Goal: Information Seeking & Learning: Compare options

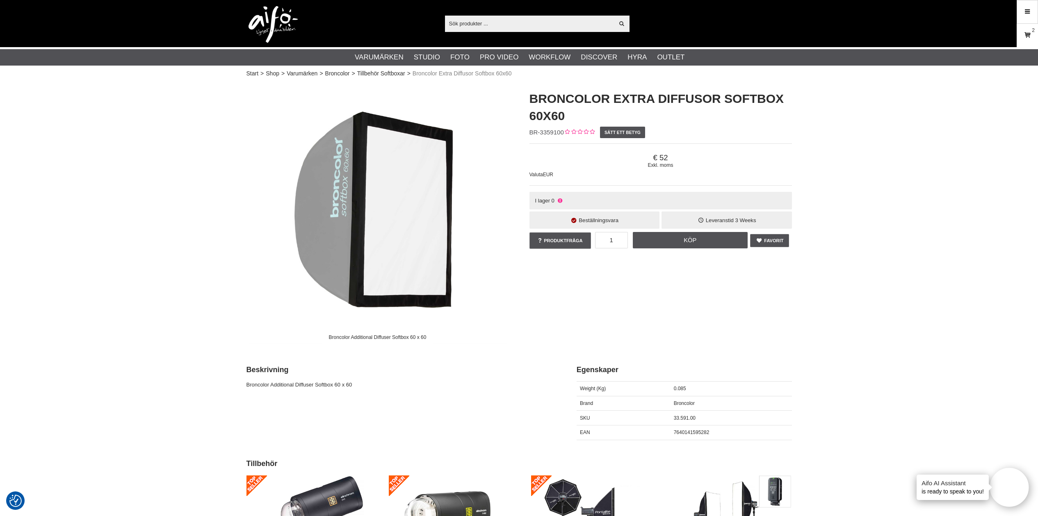
click at [1021, 35] on link "Varukorg 2" at bounding box center [1027, 35] width 20 height 19
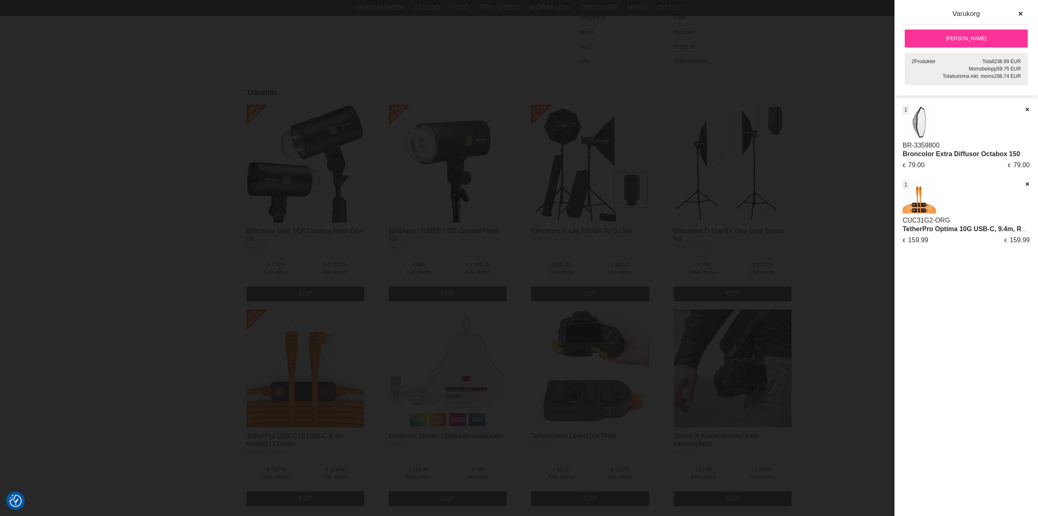
scroll to position [413, 0]
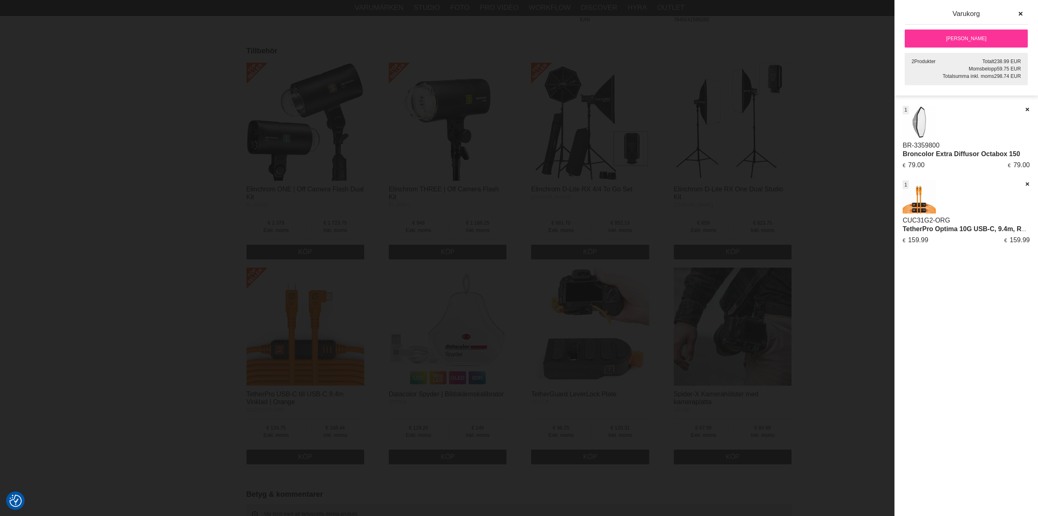
click at [831, 90] on div at bounding box center [519, 258] width 1038 height 516
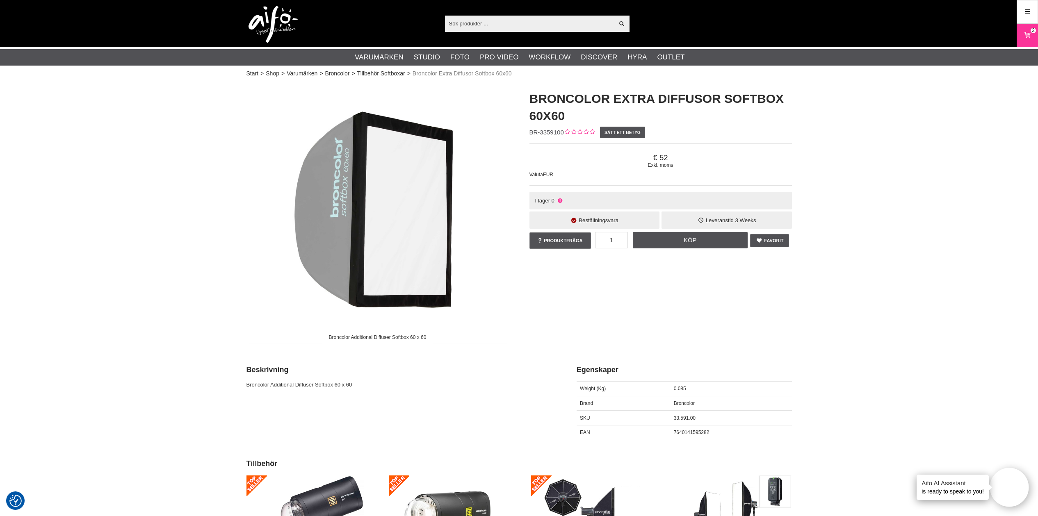
scroll to position [0, 0]
click at [686, 96] on h1 "Broncolor Extra Diffusor Softbox 60x60" at bounding box center [660, 107] width 262 height 34
click at [658, 94] on h1 "Broncolor Extra Diffusor Softbox 60x60" at bounding box center [660, 107] width 262 height 34
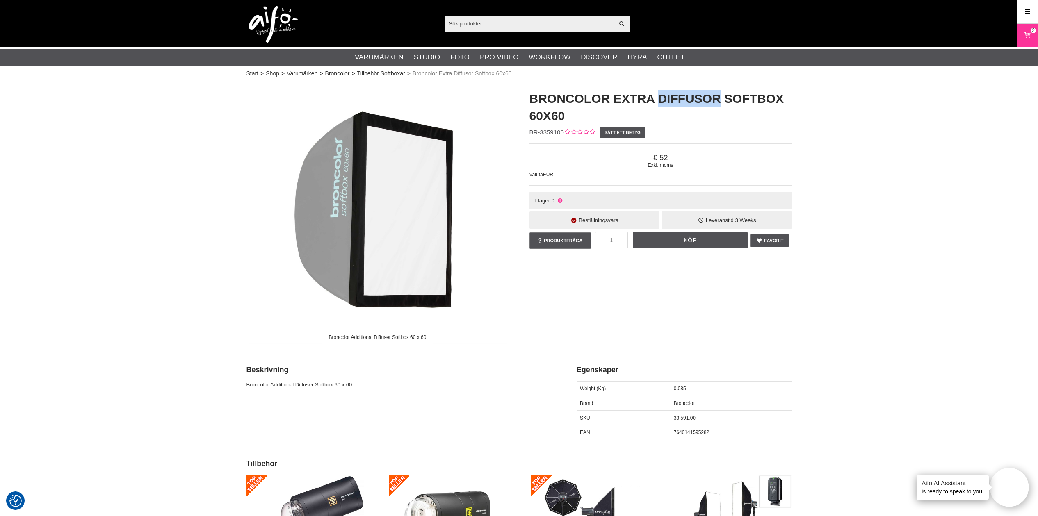
click at [658, 94] on h1 "Broncolor Extra Diffusor Softbox 60x60" at bounding box center [660, 107] width 262 height 34
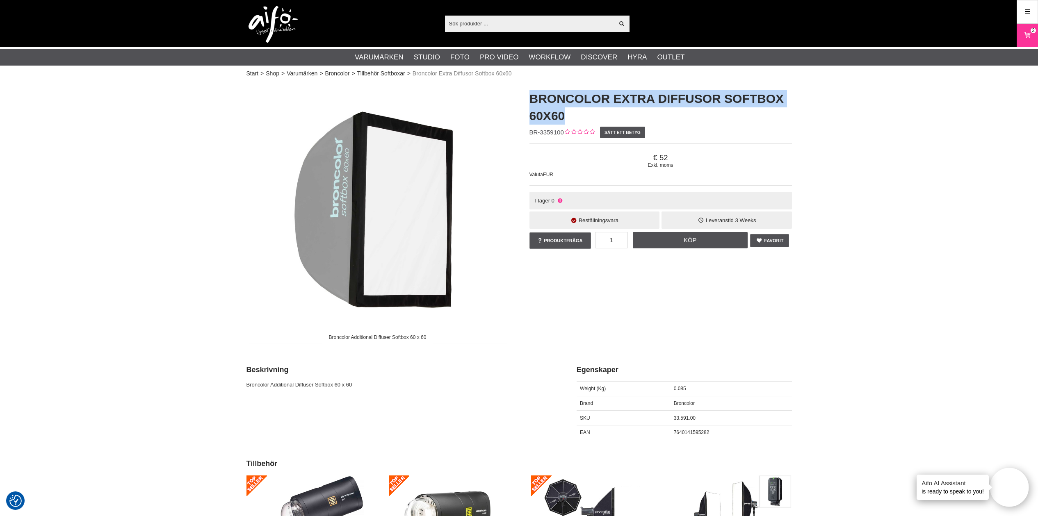
click at [658, 94] on h1 "Broncolor Extra Diffusor Softbox 60x60" at bounding box center [660, 107] width 262 height 34
click at [663, 93] on h1 "Broncolor Extra Diffusor Softbox 60x60" at bounding box center [660, 107] width 262 height 34
click at [683, 96] on h1 "Broncolor Extra Diffusor Softbox 60x60" at bounding box center [660, 107] width 262 height 34
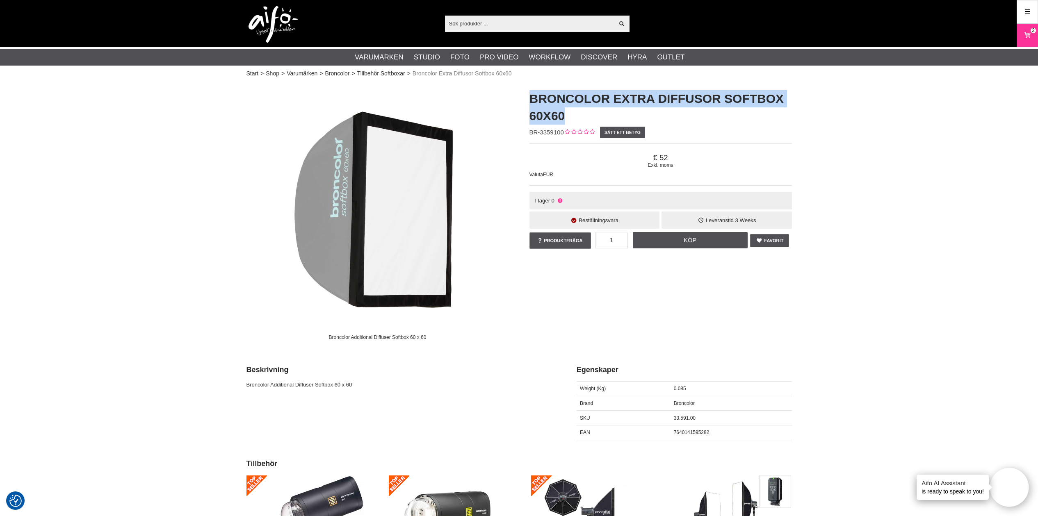
click at [683, 96] on h1 "Broncolor Extra Diffusor Softbox 60x60" at bounding box center [660, 107] width 262 height 34
click at [348, 73] on link "Broncolor" at bounding box center [337, 73] width 25 height 9
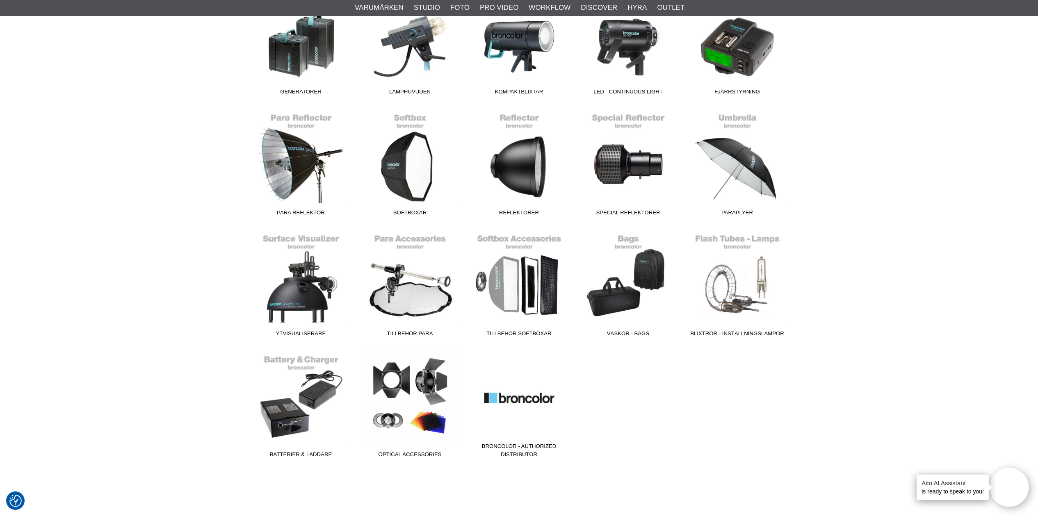
scroll to position [304, 0]
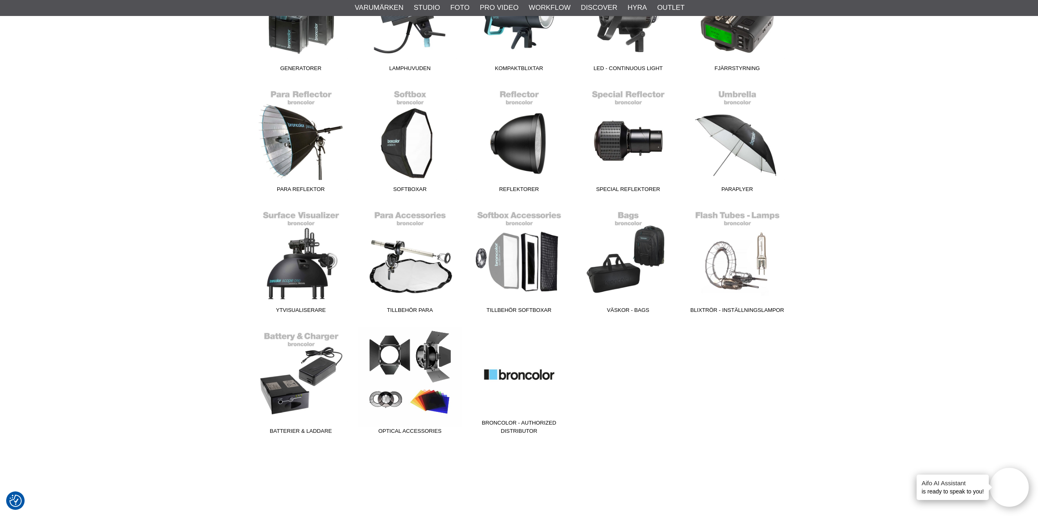
click at [423, 429] on span "Optical Accessories" at bounding box center [409, 432] width 109 height 11
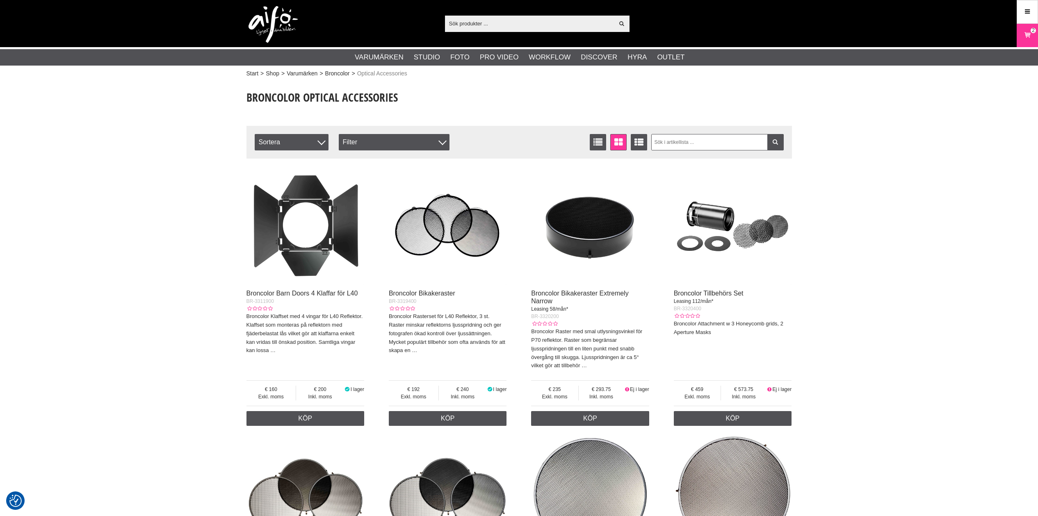
checkbox input "true"
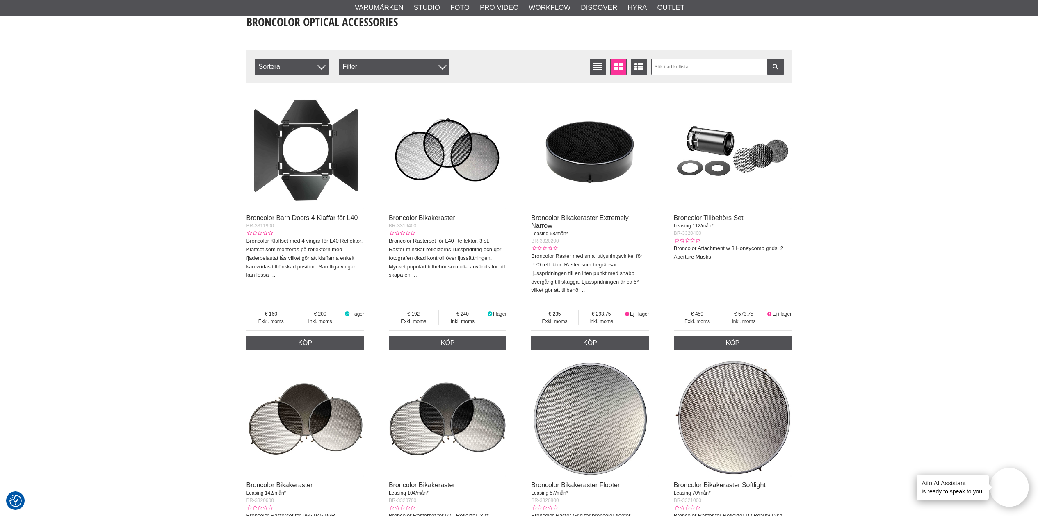
scroll to position [77, 0]
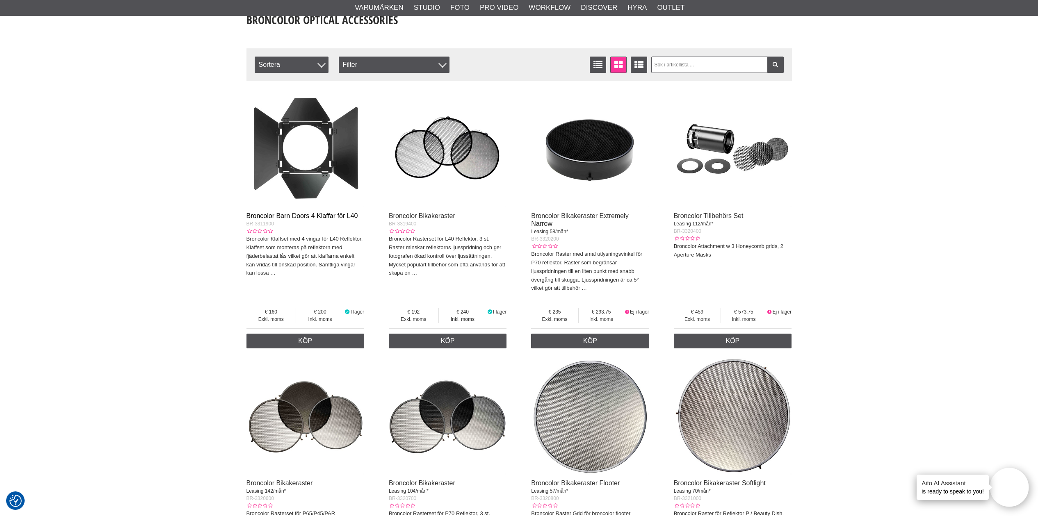
click at [319, 214] on link "Broncolor Barn Doors 4 Klaffar för L40" at bounding box center [302, 215] width 112 height 7
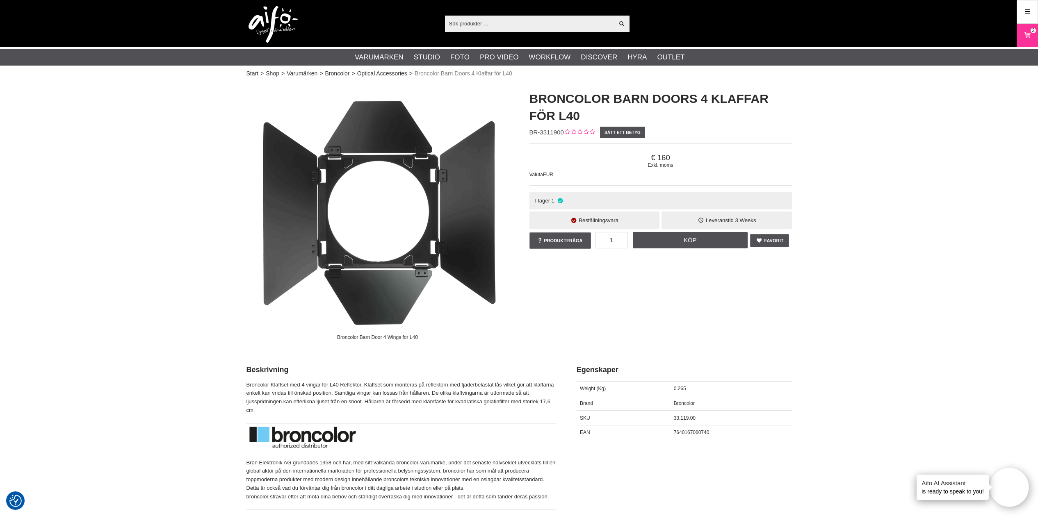
click at [548, 201] on span "I lager" at bounding box center [542, 201] width 15 height 6
click at [545, 201] on span "I lager" at bounding box center [542, 201] width 15 height 6
click at [740, 219] on span "3 Weeks" at bounding box center [745, 220] width 21 height 6
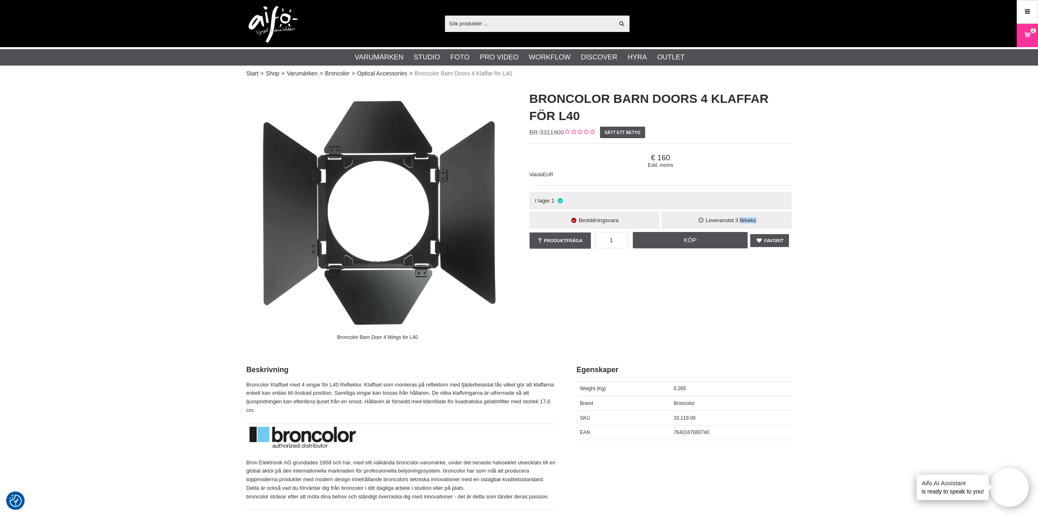
click at [740, 219] on span "3 Weeks" at bounding box center [745, 220] width 21 height 6
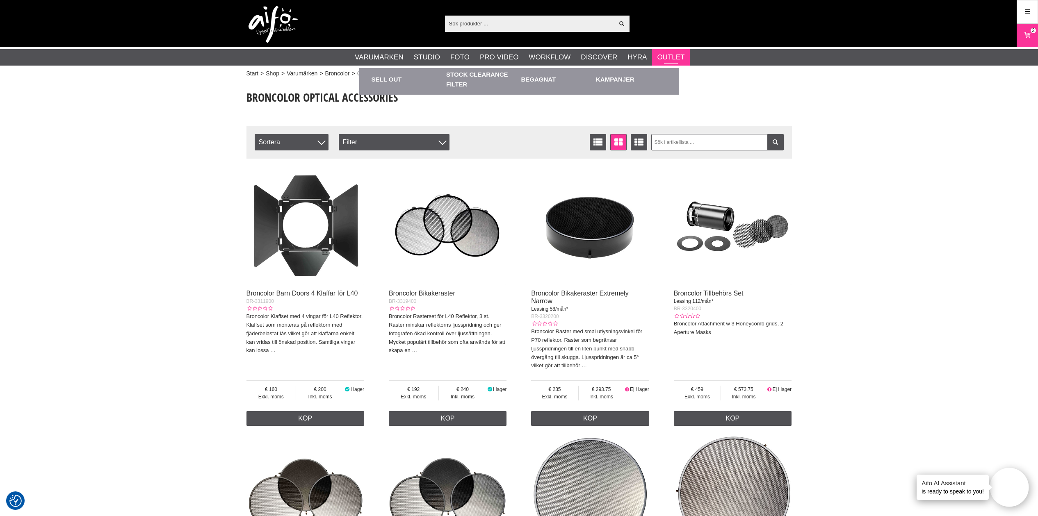
click at [670, 57] on link "Outlet" at bounding box center [670, 57] width 27 height 11
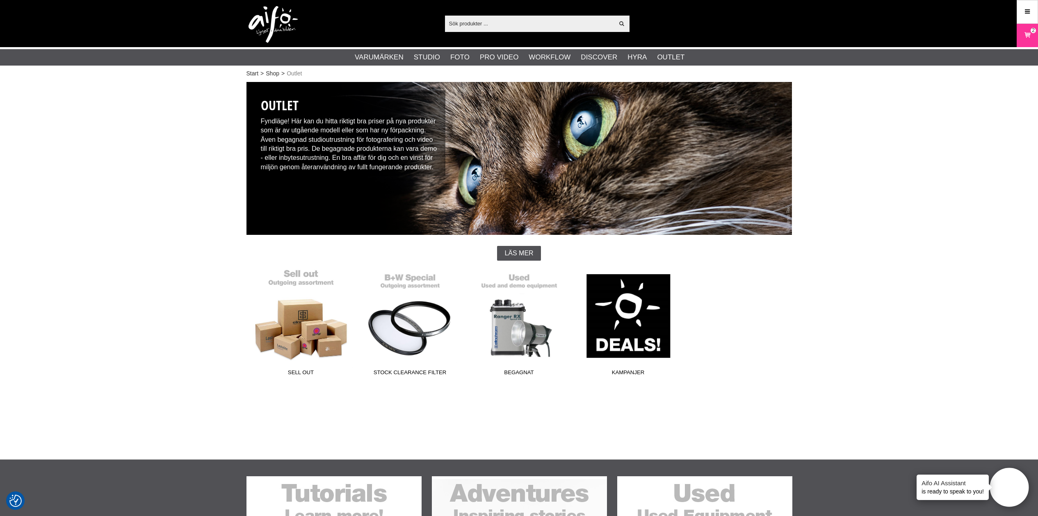
click at [303, 347] on link "Sell out" at bounding box center [300, 324] width 109 height 111
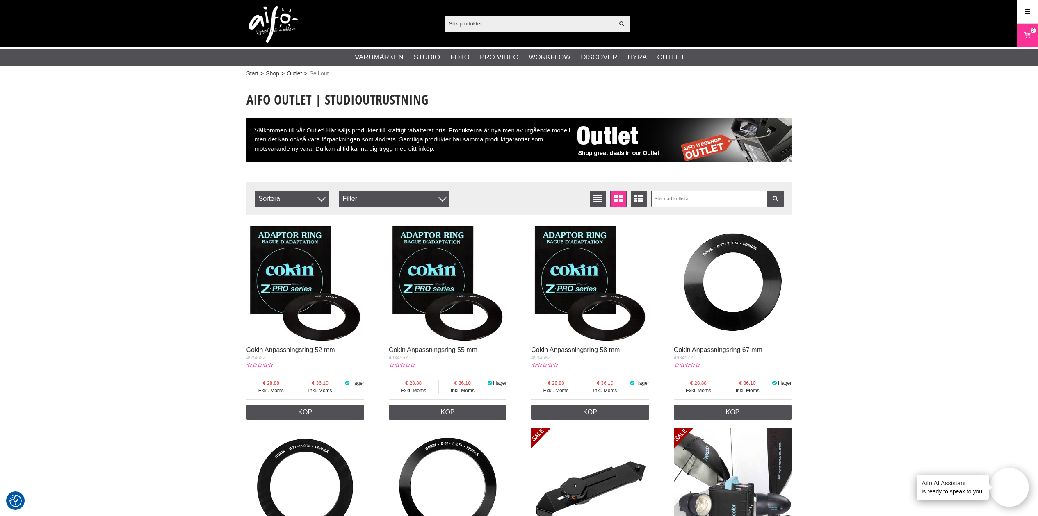
click at [284, 24] on img at bounding box center [272, 24] width 49 height 37
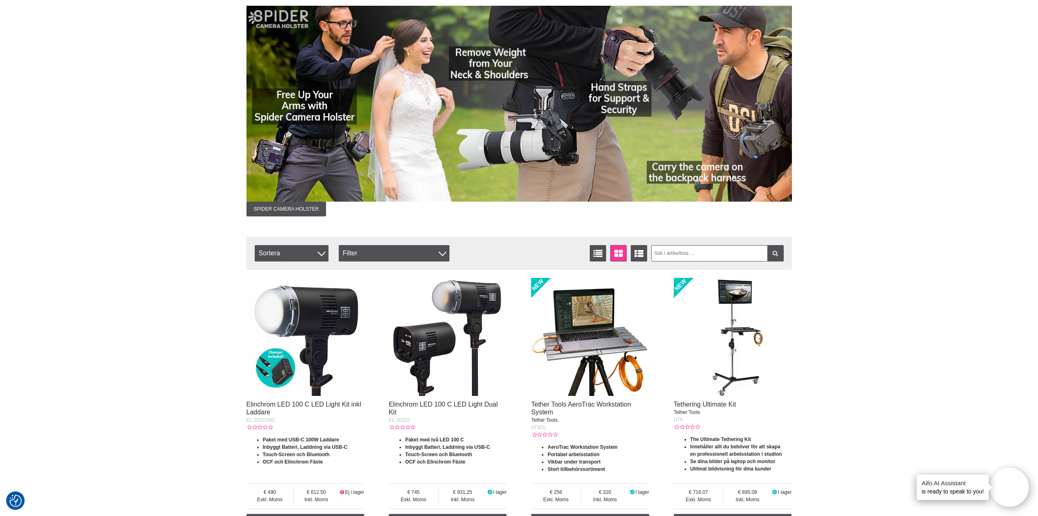
scroll to position [86, 0]
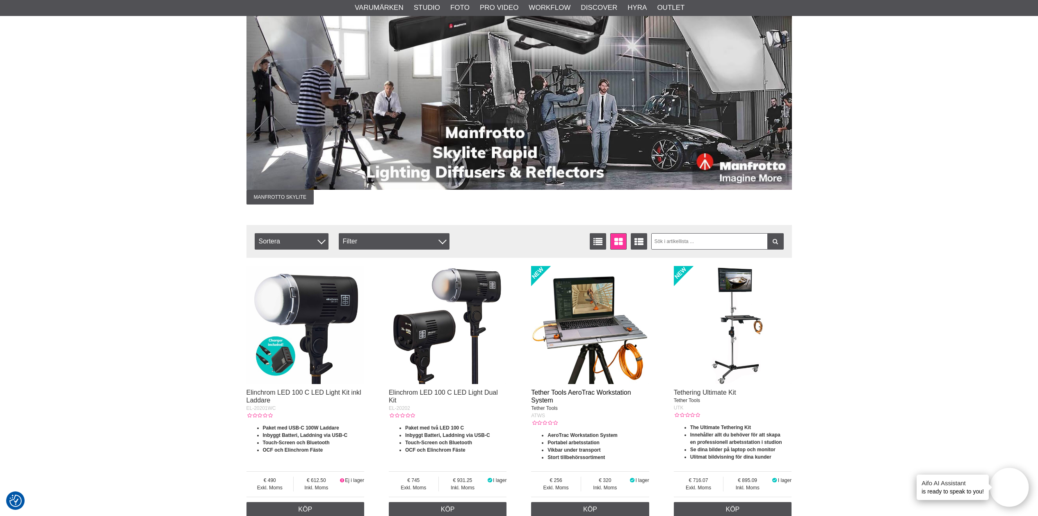
click at [569, 392] on link "Tether Tools AeroTrac Workstation System" at bounding box center [581, 396] width 100 height 15
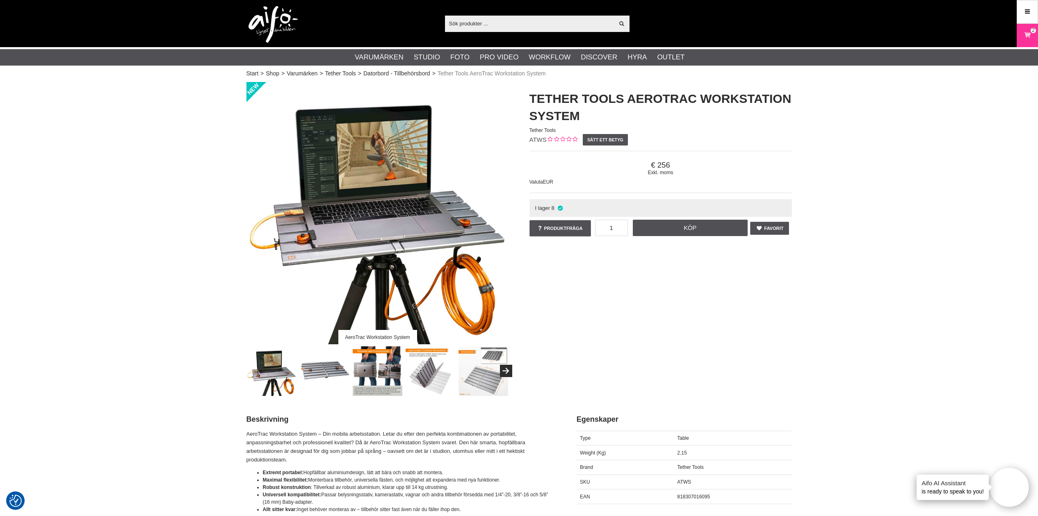
click at [312, 373] on img at bounding box center [325, 371] width 50 height 50
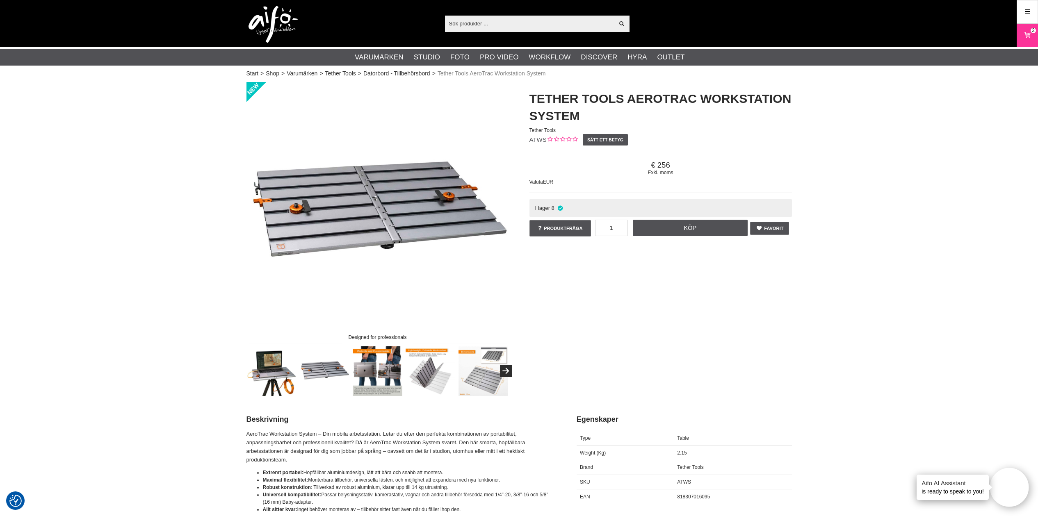
click at [375, 376] on img at bounding box center [378, 371] width 50 height 50
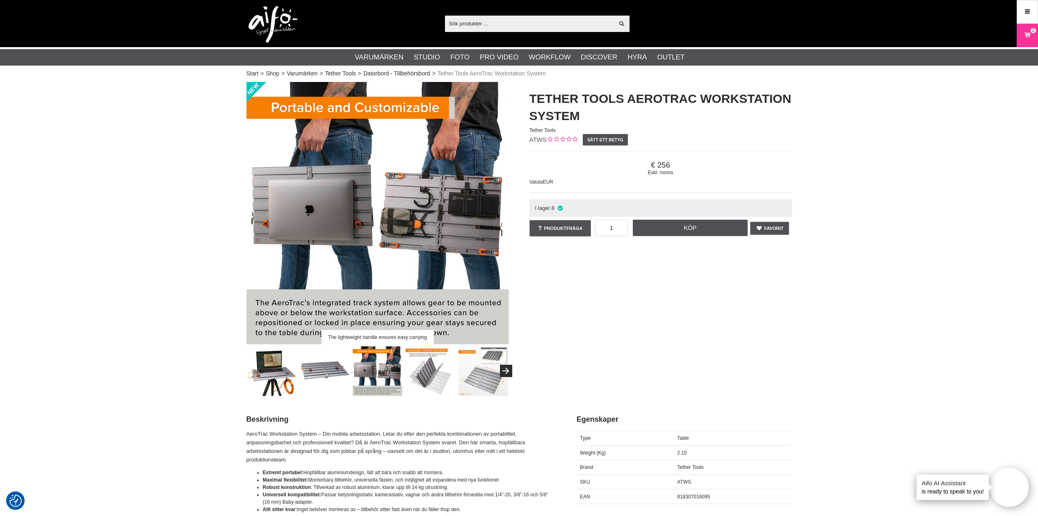
click at [414, 379] on img at bounding box center [430, 371] width 50 height 50
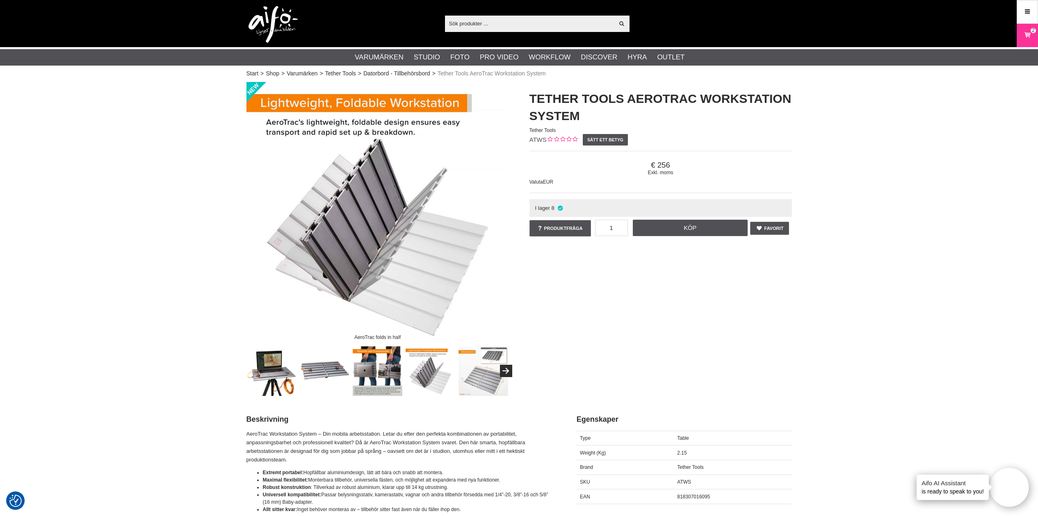
click at [484, 383] on img at bounding box center [483, 371] width 50 height 50
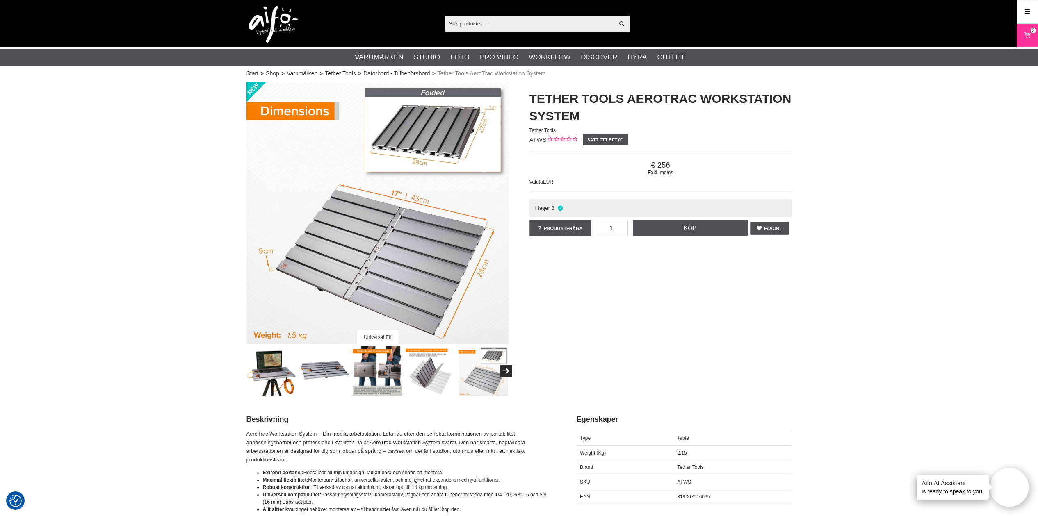
click at [440, 381] on img at bounding box center [430, 371] width 50 height 50
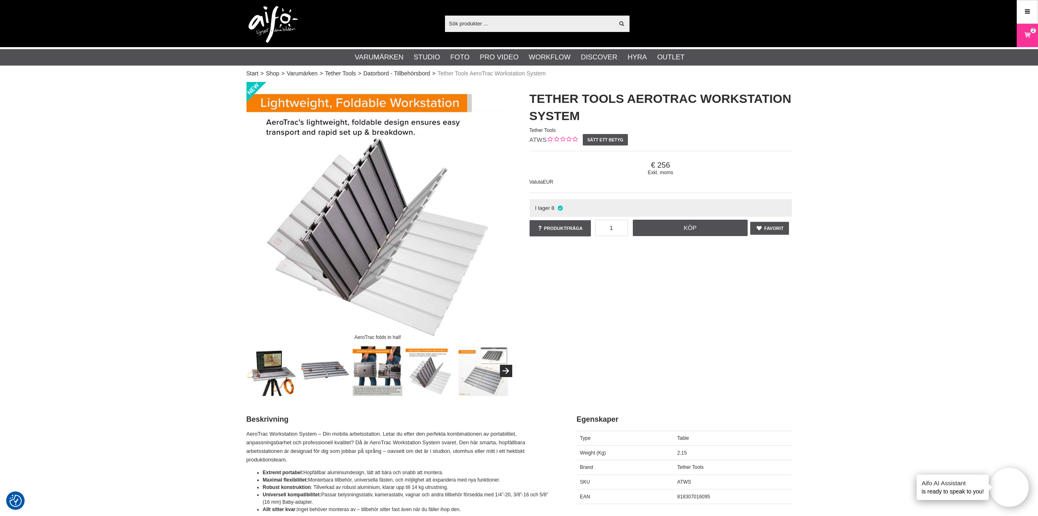
click at [395, 381] on img at bounding box center [378, 371] width 50 height 50
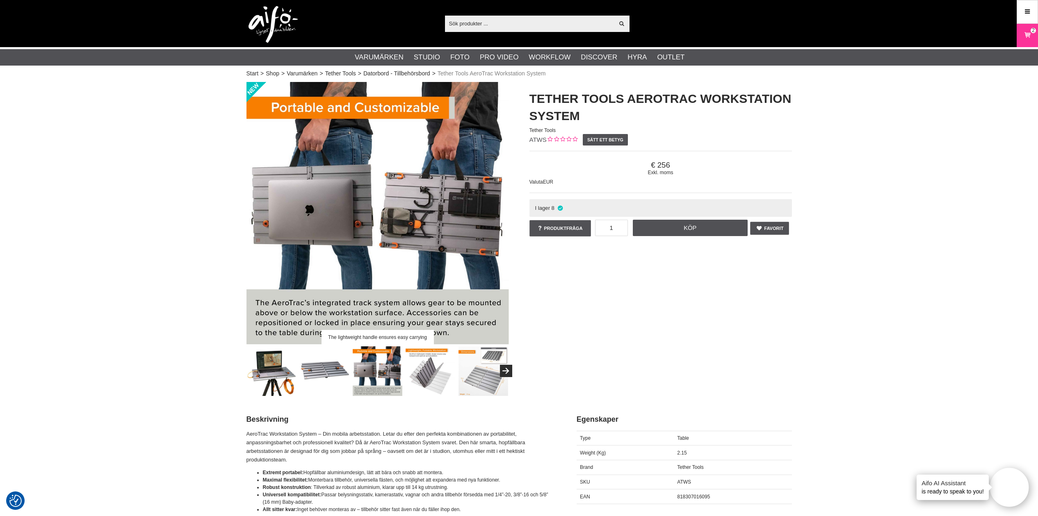
click at [339, 376] on img at bounding box center [325, 371] width 50 height 50
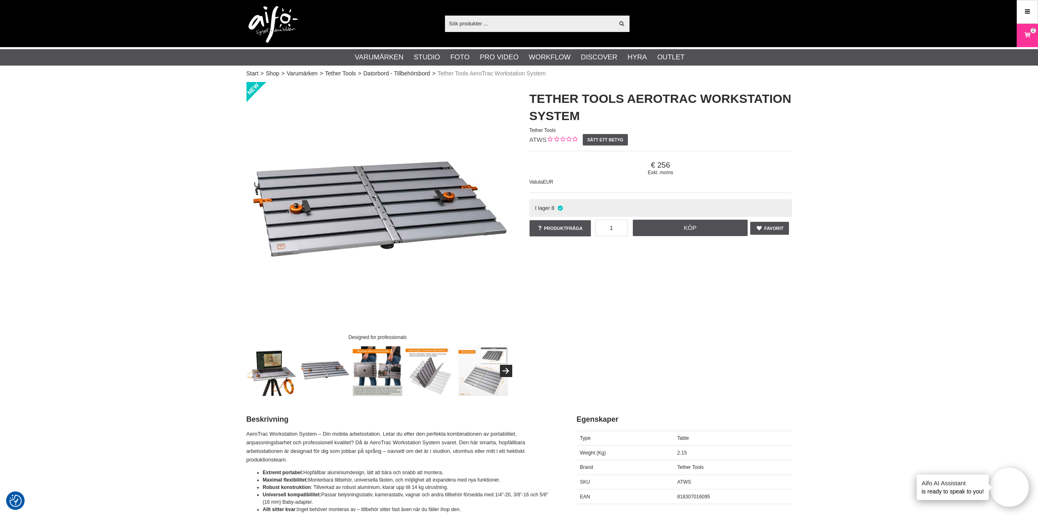
click at [288, 372] on img at bounding box center [272, 371] width 50 height 50
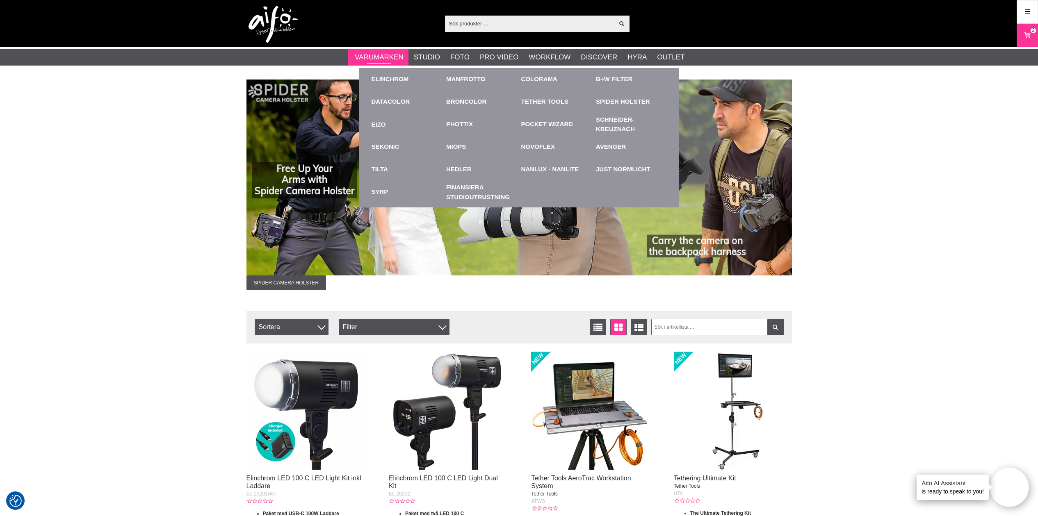
click at [401, 56] on link "Varumärken" at bounding box center [379, 57] width 49 height 11
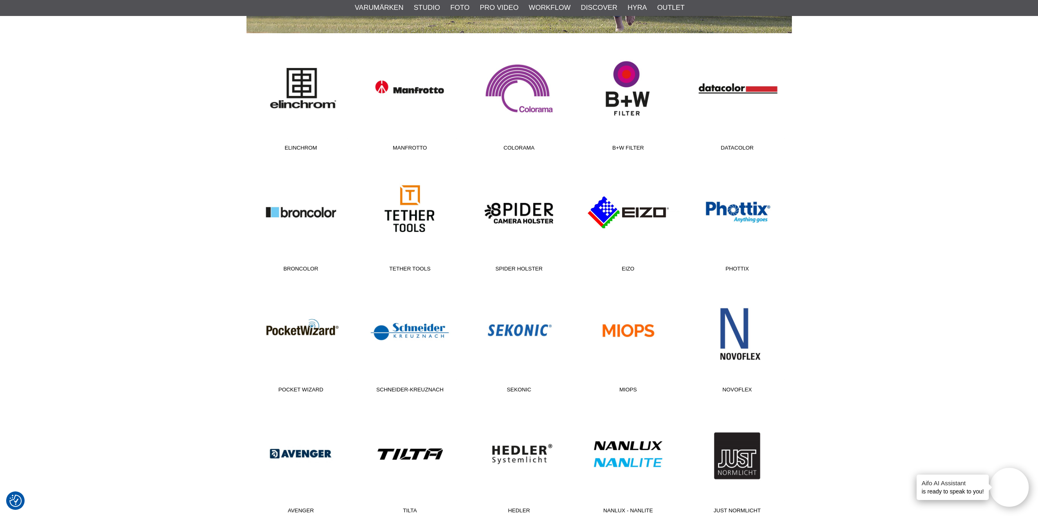
scroll to position [227, 0]
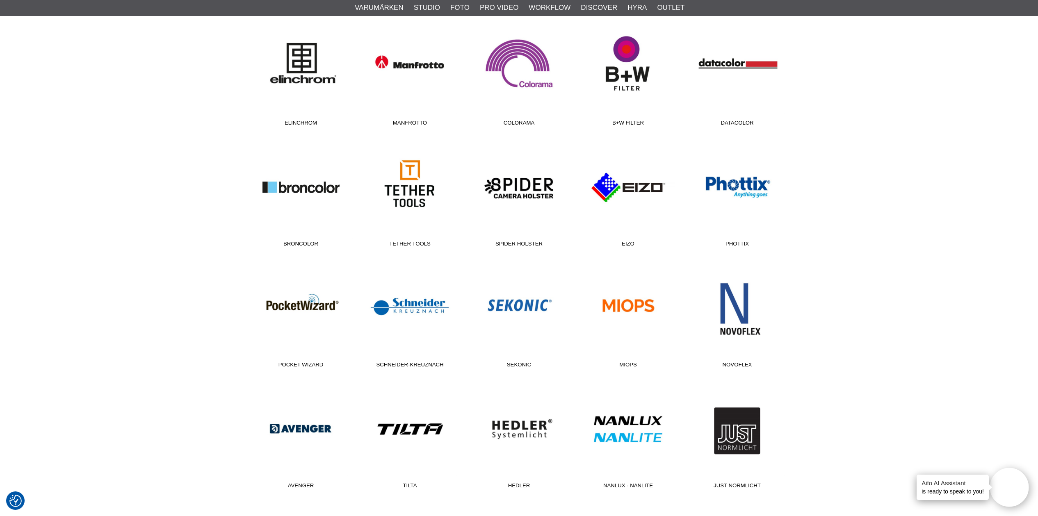
click at [297, 188] on link "Broncolor" at bounding box center [300, 195] width 109 height 111
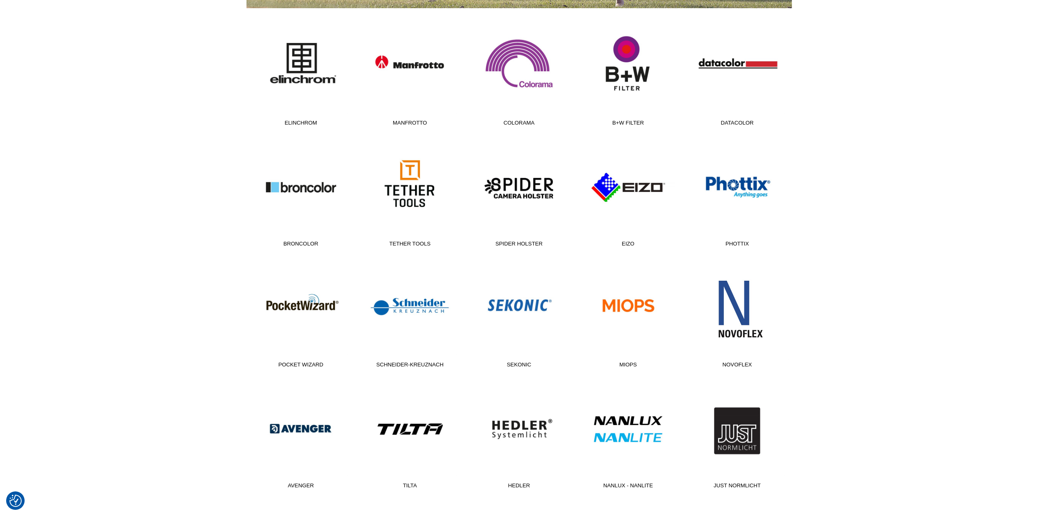
scroll to position [227, 0]
click at [752, 332] on link "Novoflex" at bounding box center [737, 316] width 109 height 111
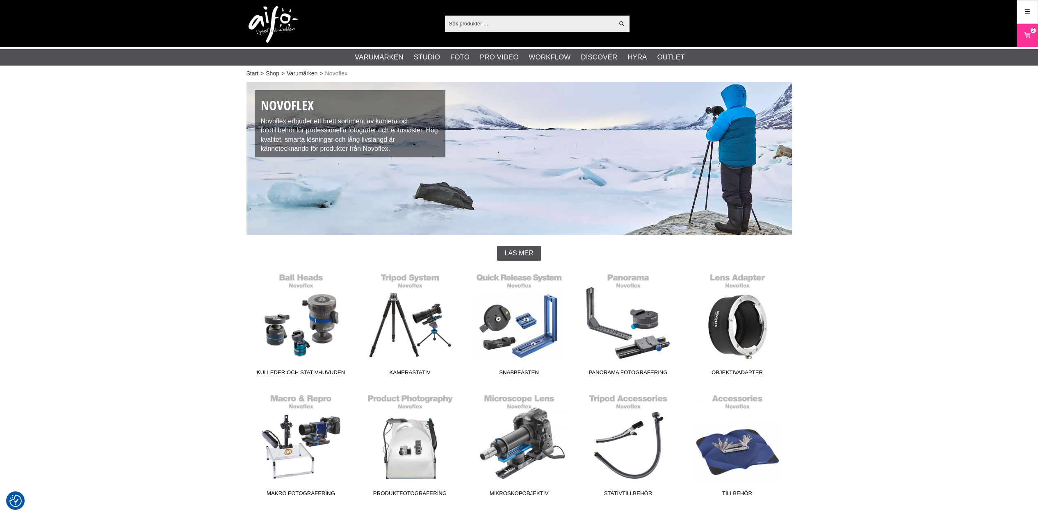
checkbox input "true"
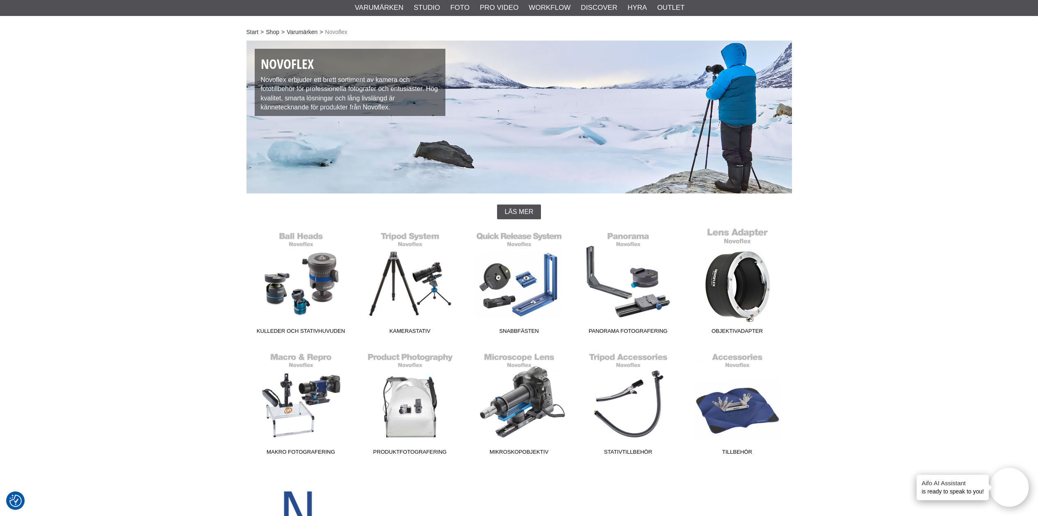
scroll to position [54, 0]
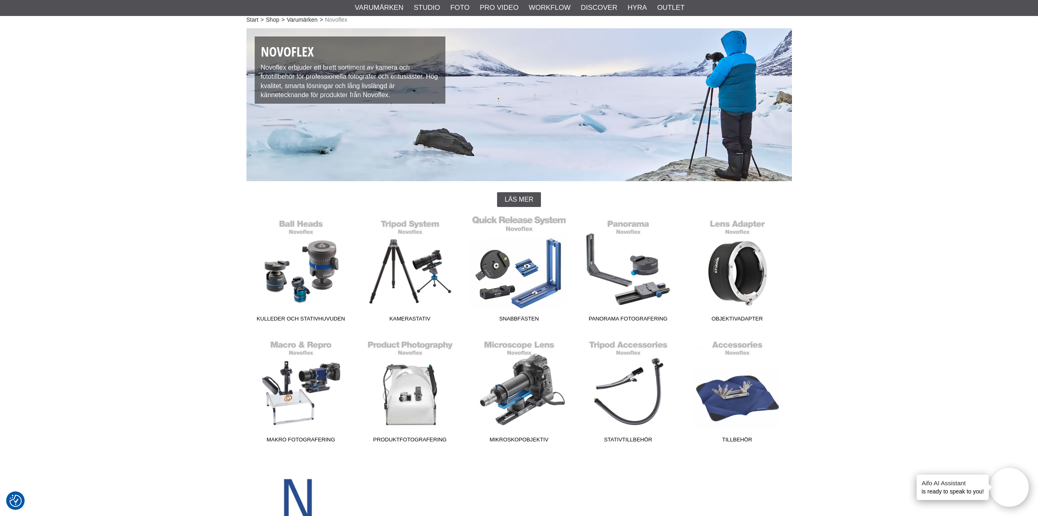
click at [526, 318] on span "Snabbfästen" at bounding box center [519, 320] width 109 height 11
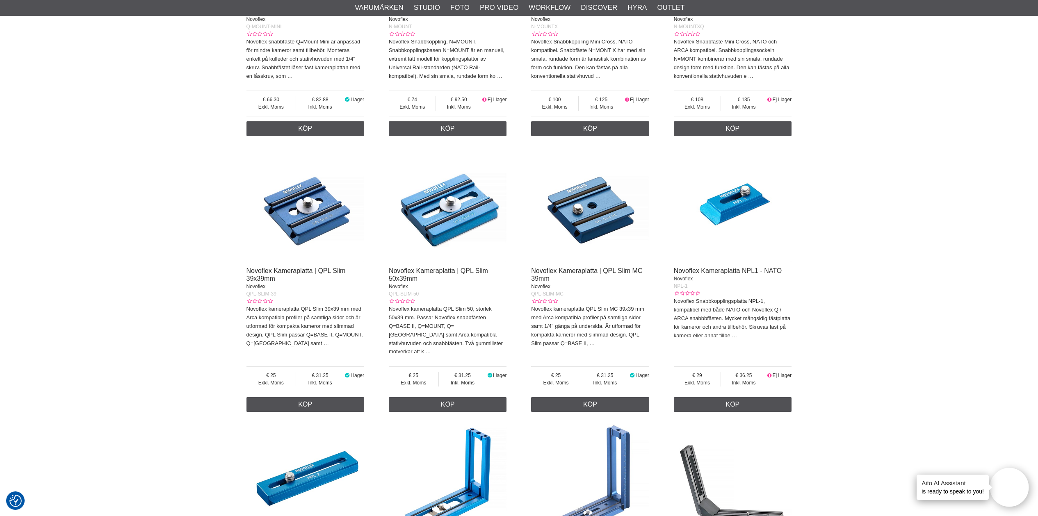
scroll to position [1264, 0]
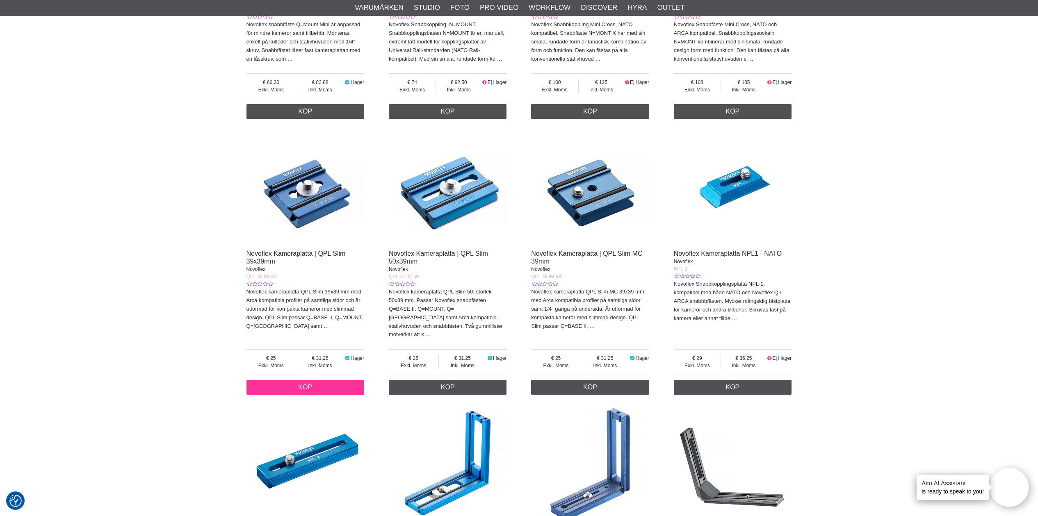
click at [307, 380] on link "Köp" at bounding box center [305, 387] width 118 height 15
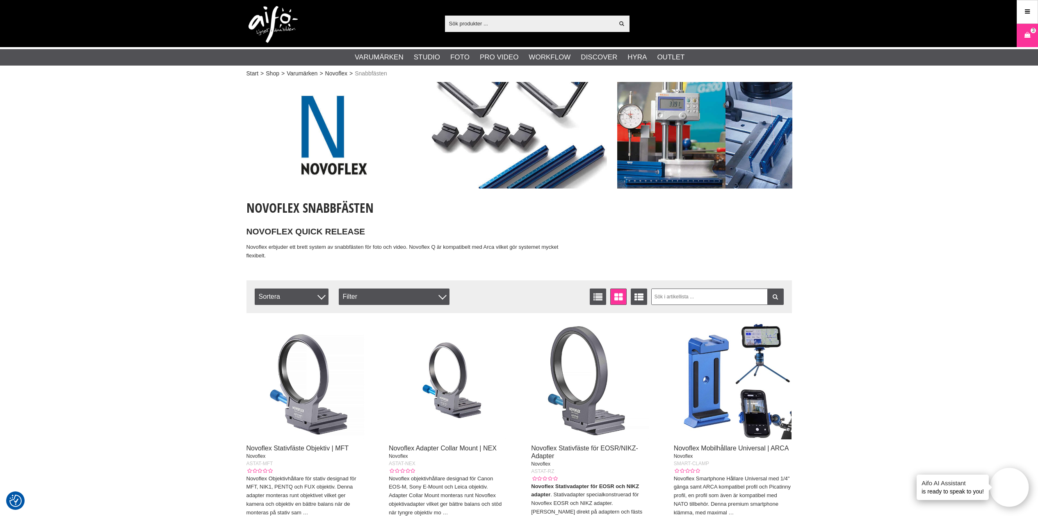
scroll to position [0, 0]
click at [289, 26] on img at bounding box center [272, 24] width 49 height 37
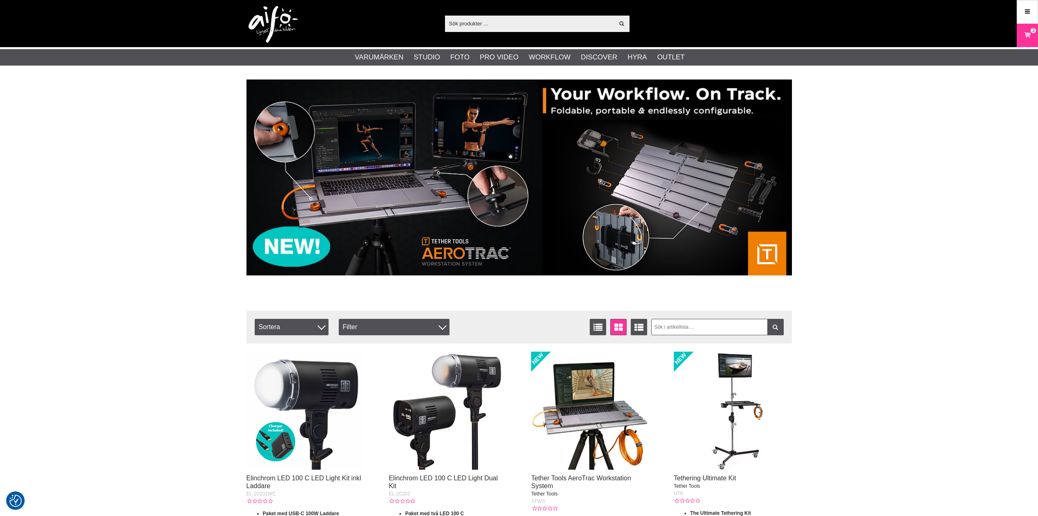
checkbox input "true"
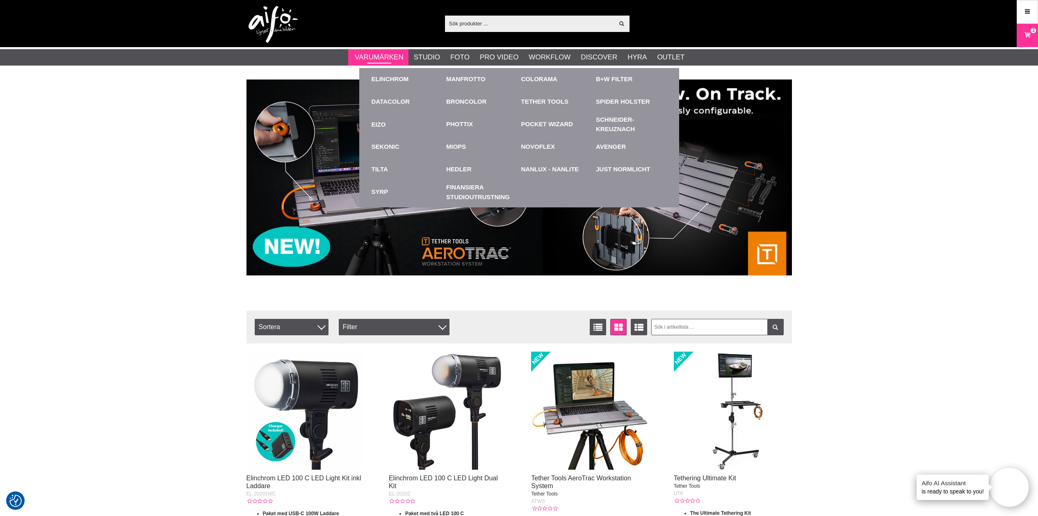
click at [382, 58] on link "Varumärken" at bounding box center [379, 57] width 49 height 11
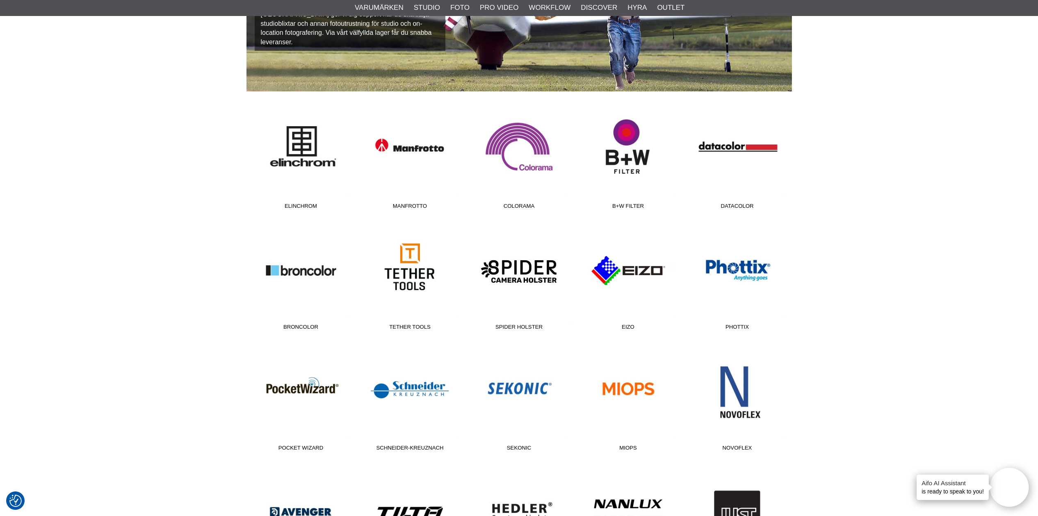
scroll to position [144, 0]
click at [297, 269] on link "Broncolor" at bounding box center [300, 278] width 109 height 111
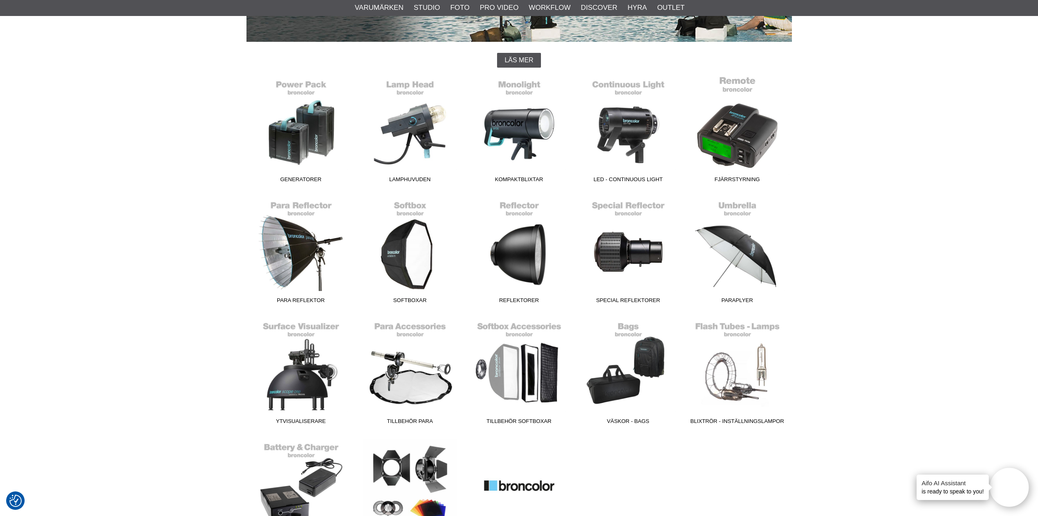
scroll to position [194, 0]
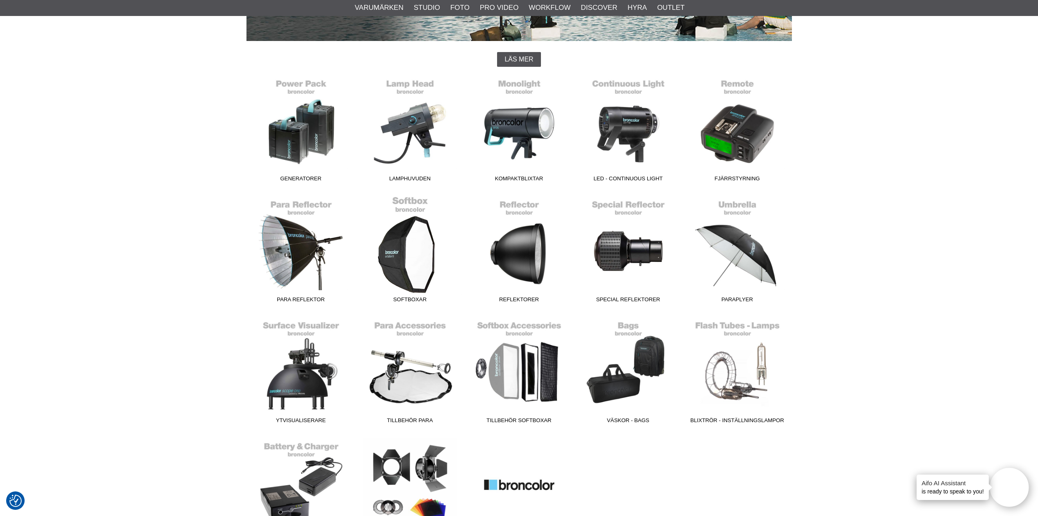
click at [401, 299] on span "Softboxar" at bounding box center [409, 301] width 109 height 11
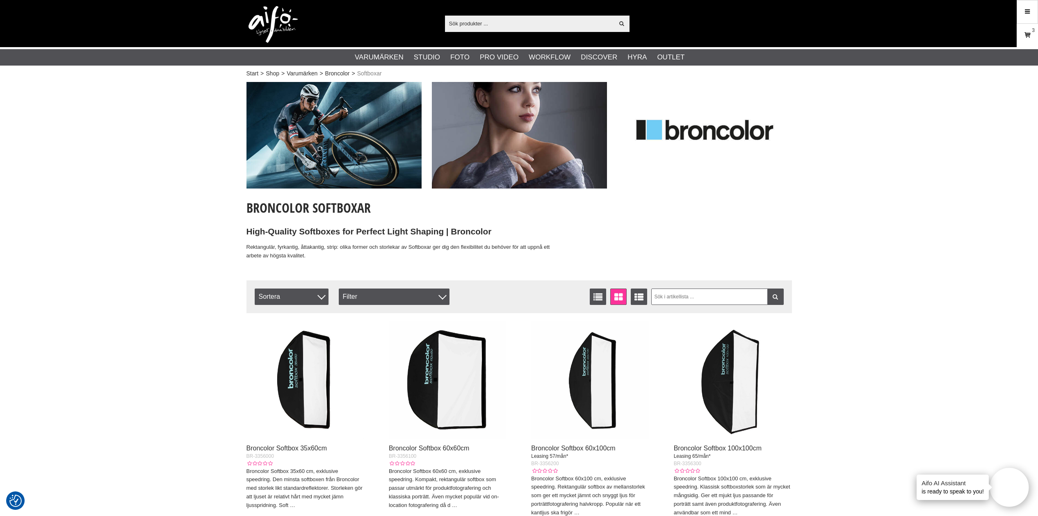
click at [1027, 36] on icon at bounding box center [1027, 35] width 8 height 9
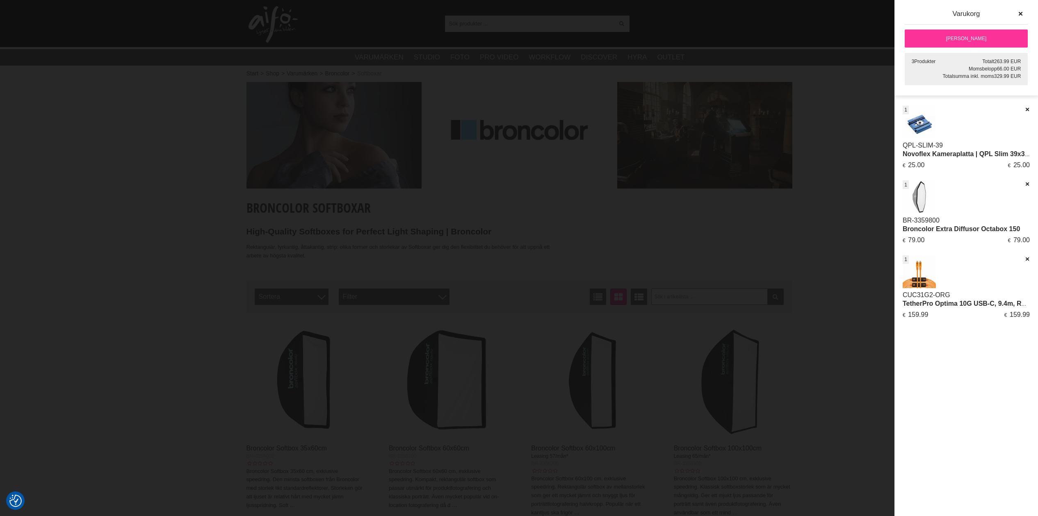
click at [835, 175] on div at bounding box center [519, 258] width 1038 height 516
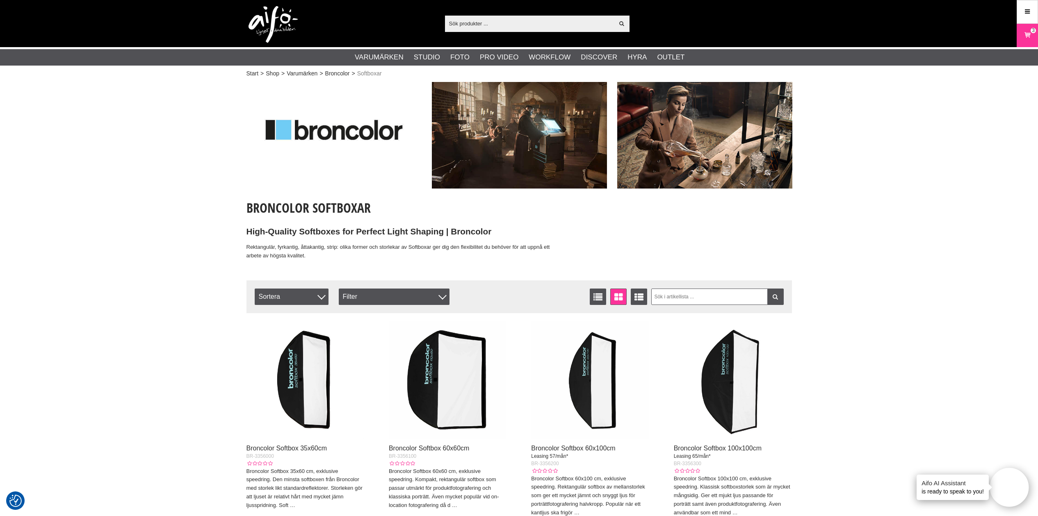
click at [308, 122] on img at bounding box center [333, 135] width 175 height 107
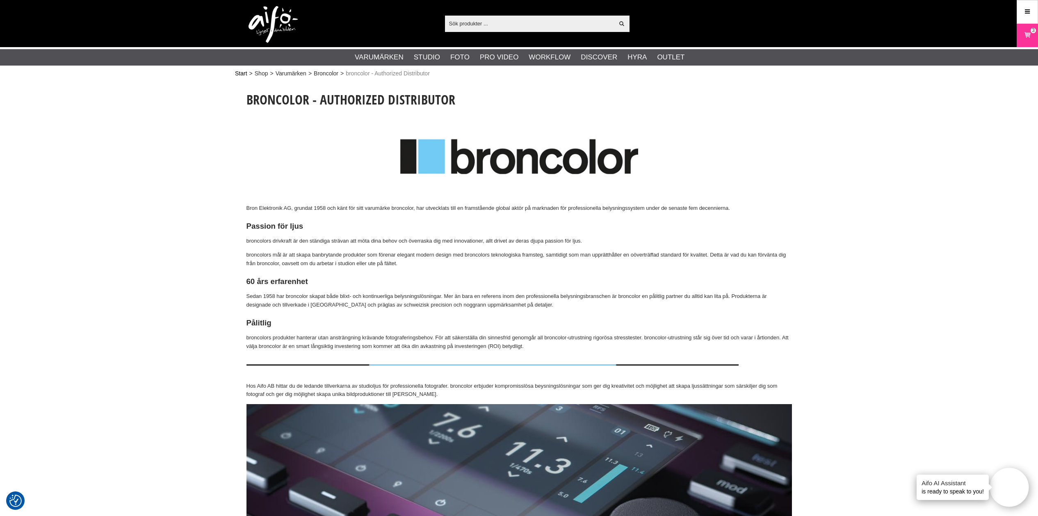
click at [243, 73] on link "Start" at bounding box center [241, 73] width 12 height 9
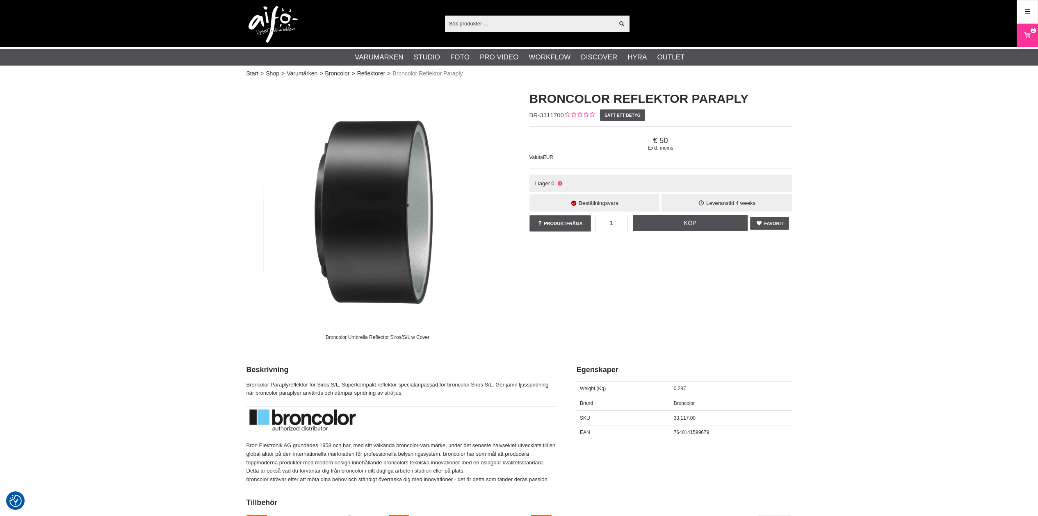
checkbox input "true"
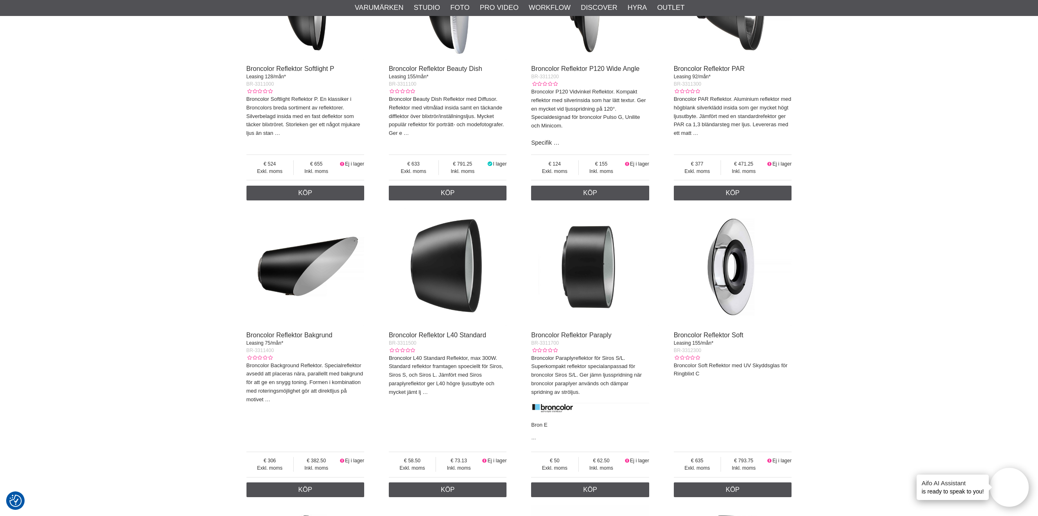
scroll to position [544, 0]
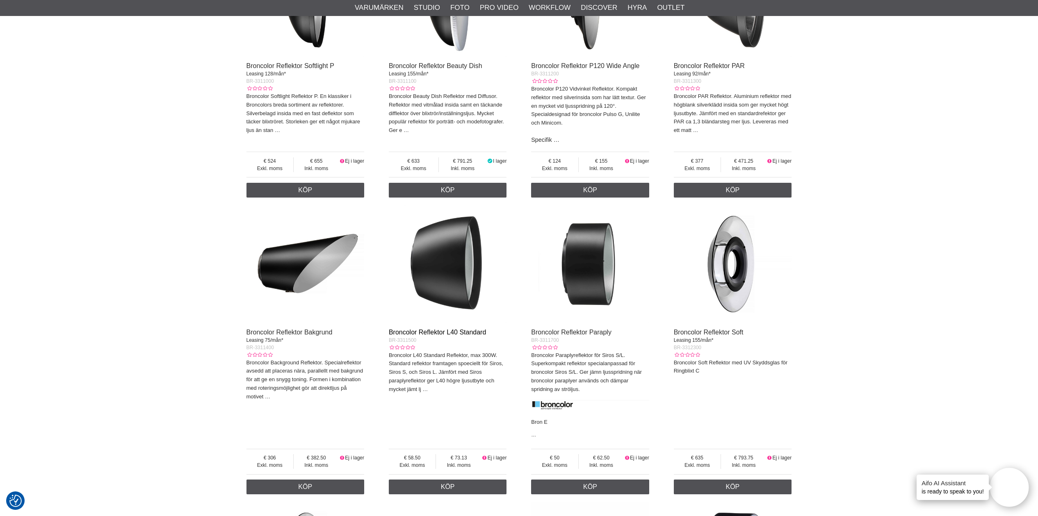
click at [461, 329] on link "Broncolor Reflektor L40 Standard" at bounding box center [437, 332] width 97 height 7
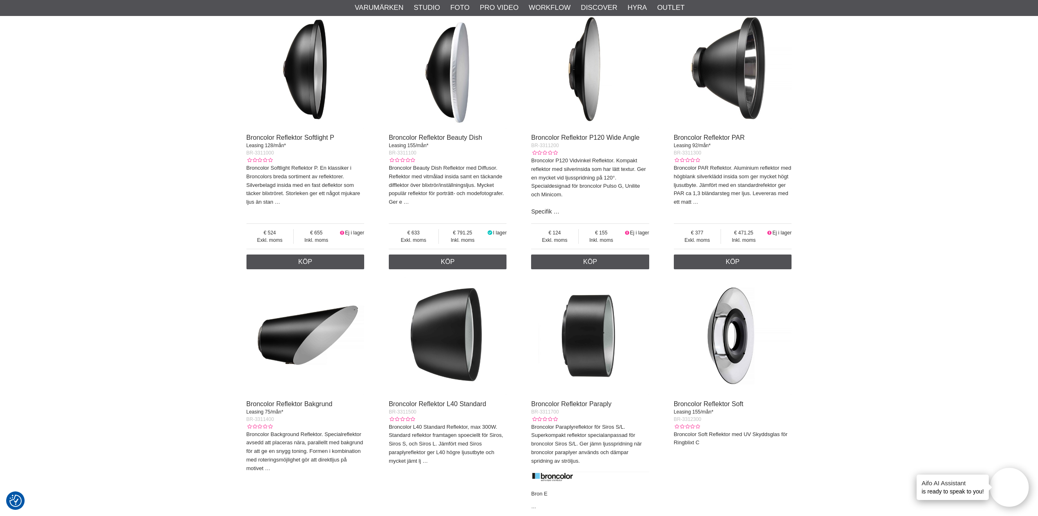
scroll to position [458, 0]
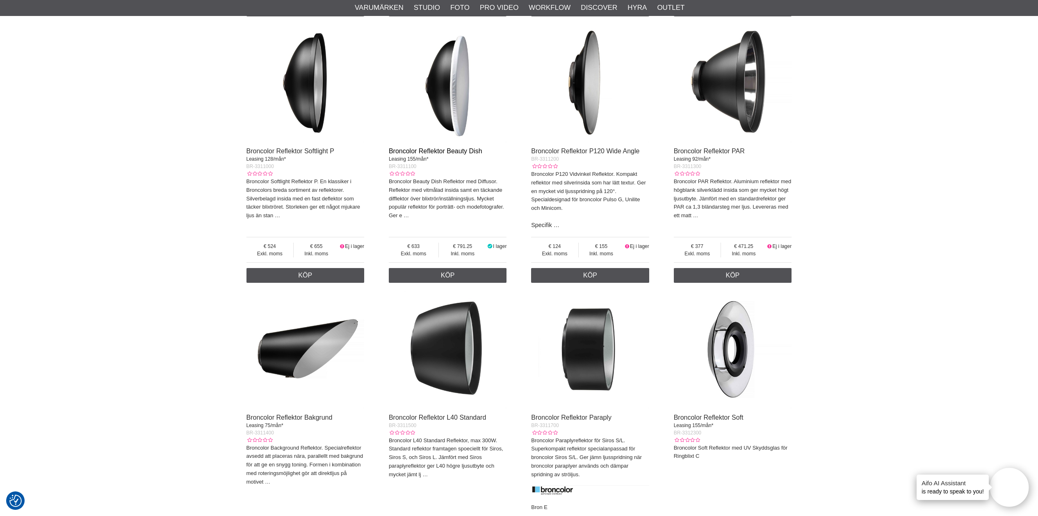
click at [425, 148] on link "Broncolor Reflektor Beauty Dish" at bounding box center [435, 151] width 93 height 7
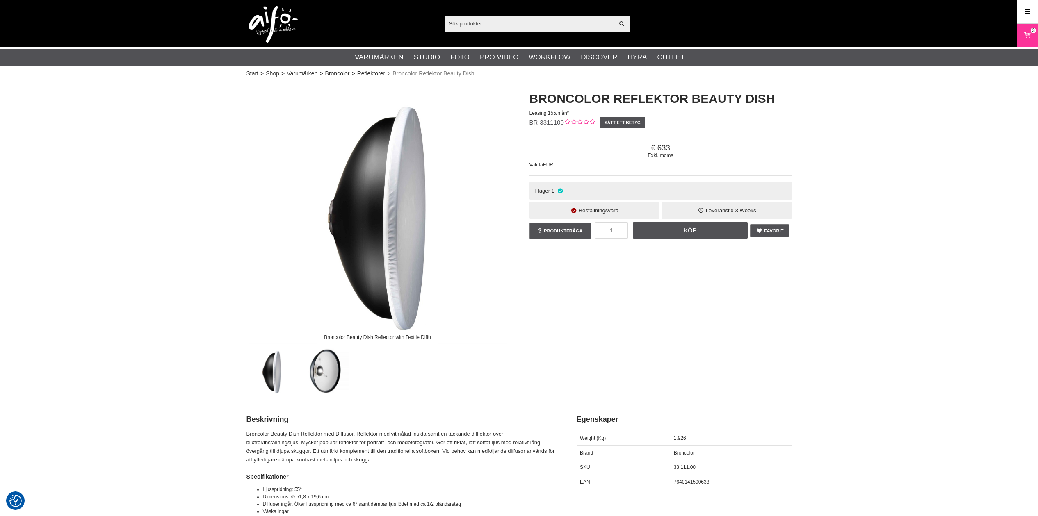
checkbox input "true"
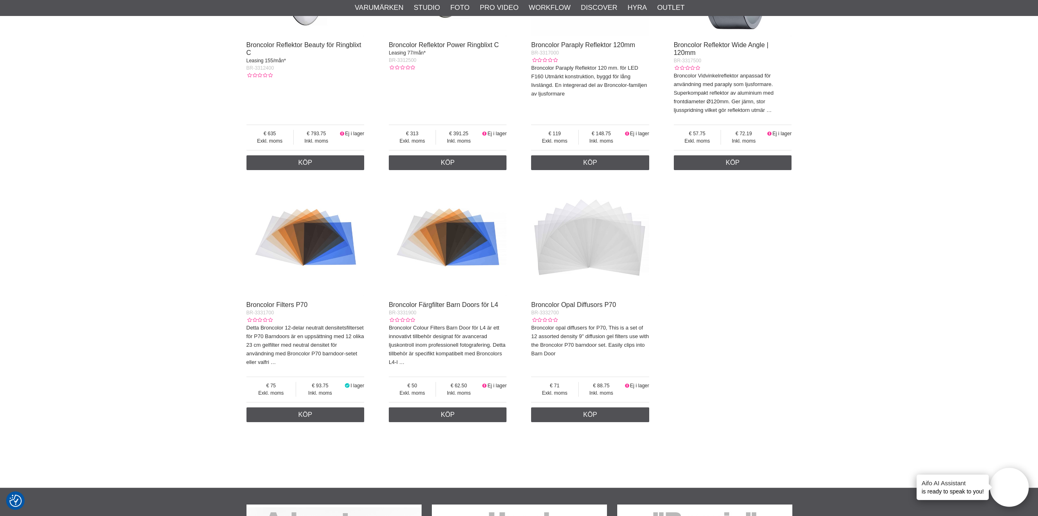
scroll to position [1134, 0]
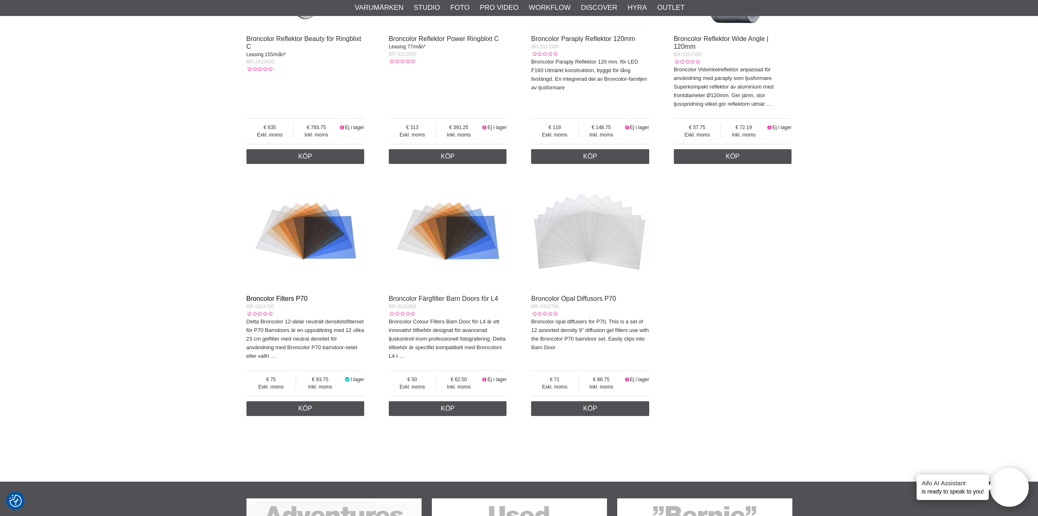
click at [281, 295] on link "Broncolor Filters P70" at bounding box center [276, 298] width 61 height 7
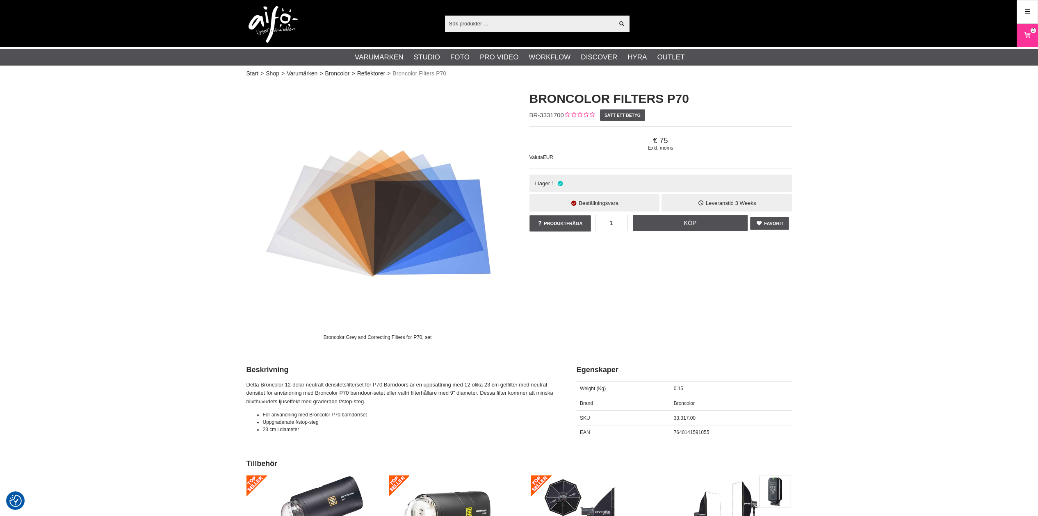
checkbox input "true"
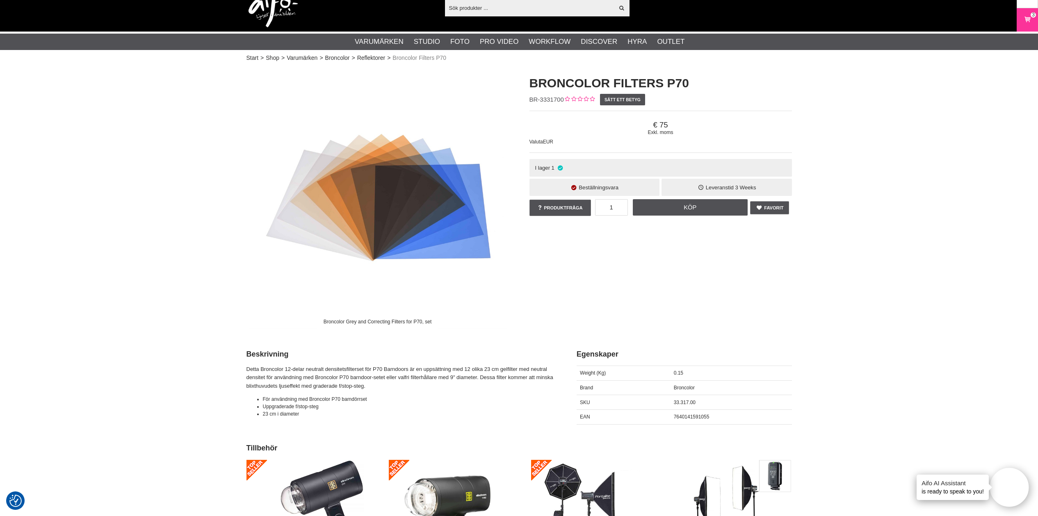
scroll to position [16, 0]
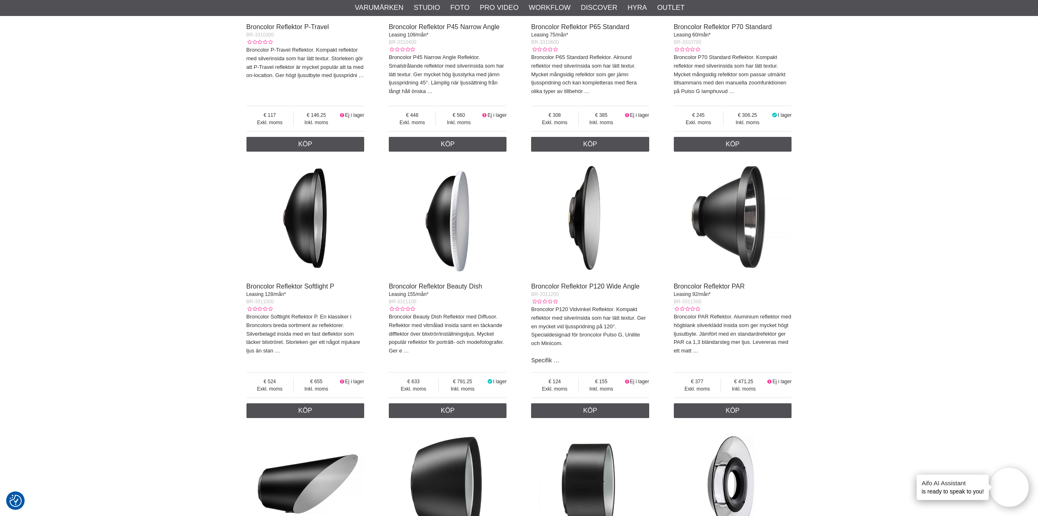
scroll to position [321, 0]
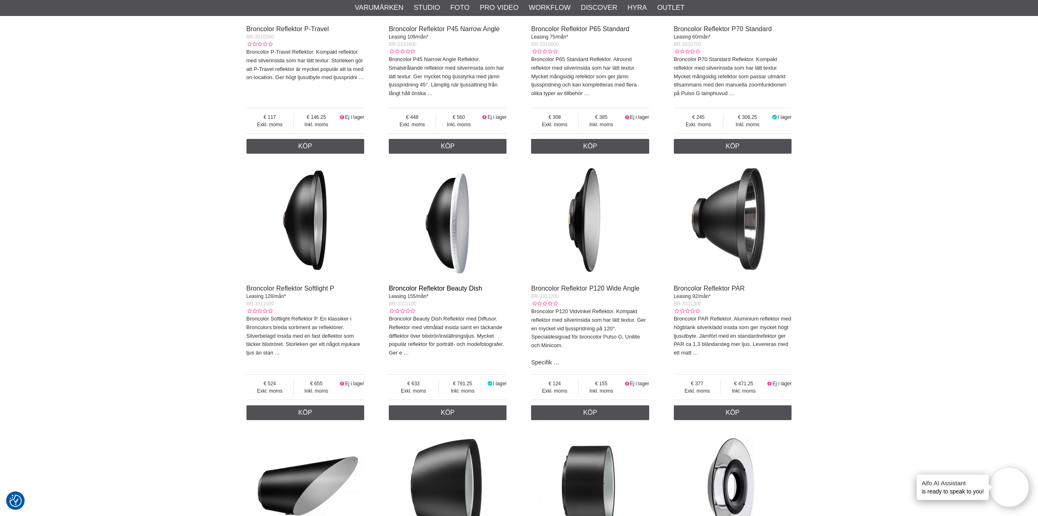
click at [462, 289] on link "Broncolor Reflektor Beauty Dish" at bounding box center [435, 288] width 93 height 7
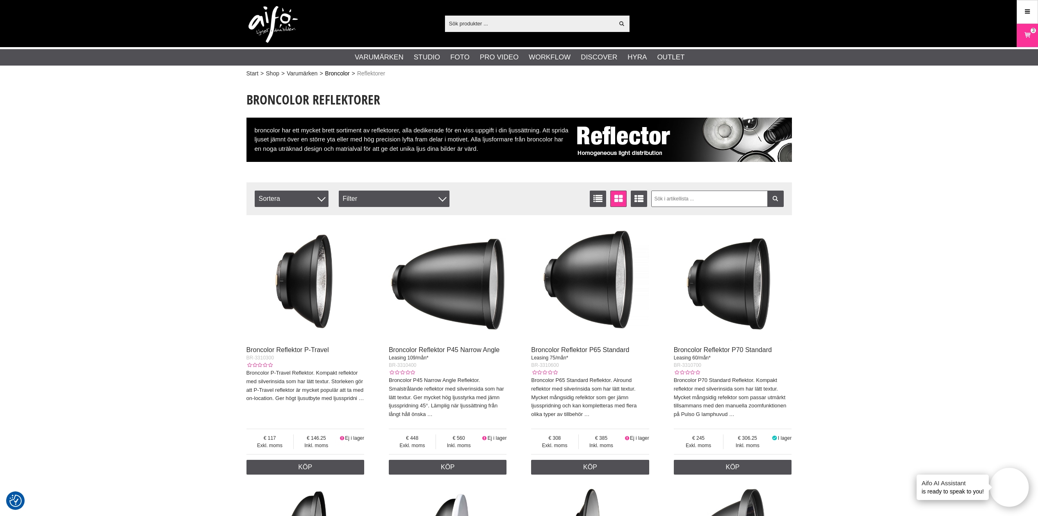
click at [330, 74] on link "Broncolor" at bounding box center [337, 73] width 25 height 9
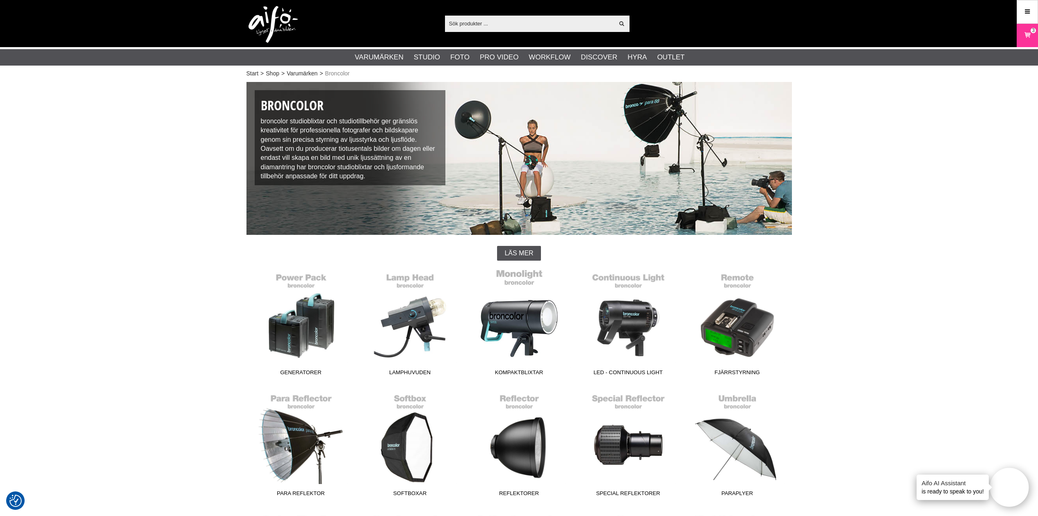
click at [503, 369] on span "Kompaktblixtar" at bounding box center [519, 374] width 109 height 11
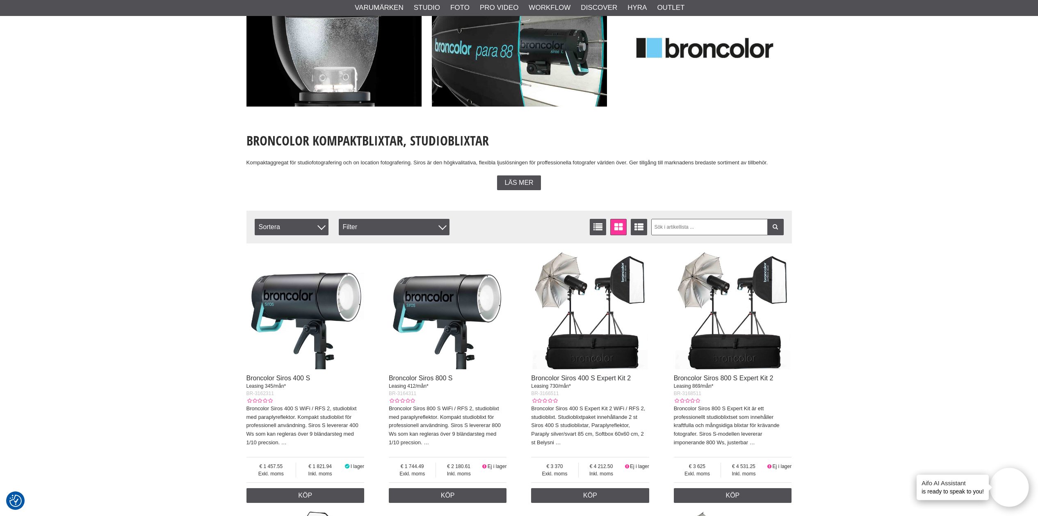
scroll to position [120, 0]
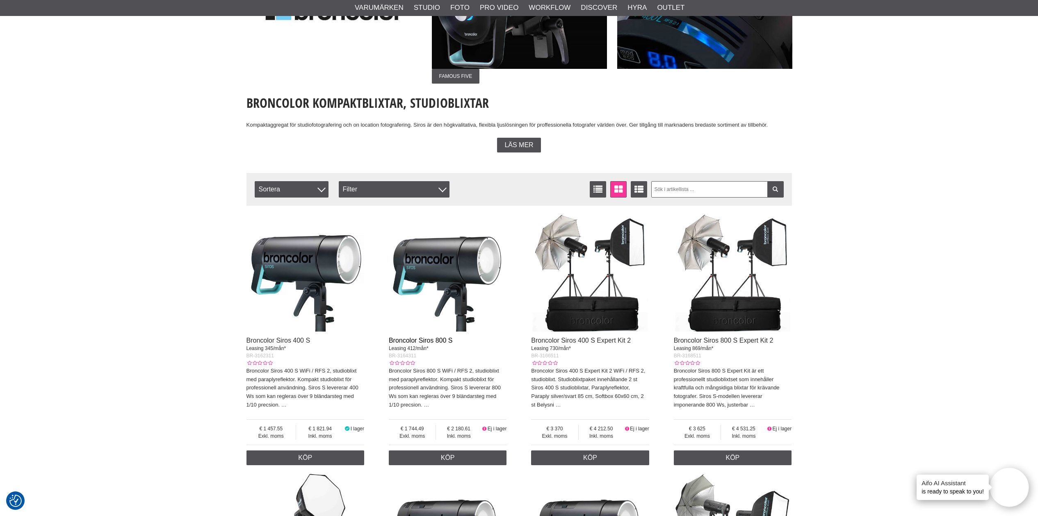
click at [438, 340] on link "Broncolor Siros 800 S" at bounding box center [421, 340] width 64 height 7
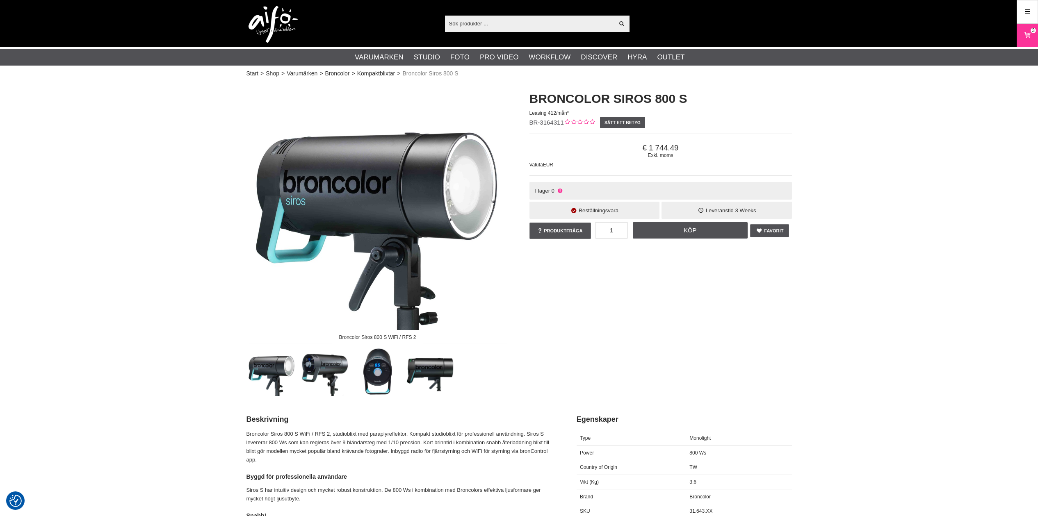
checkbox input "true"
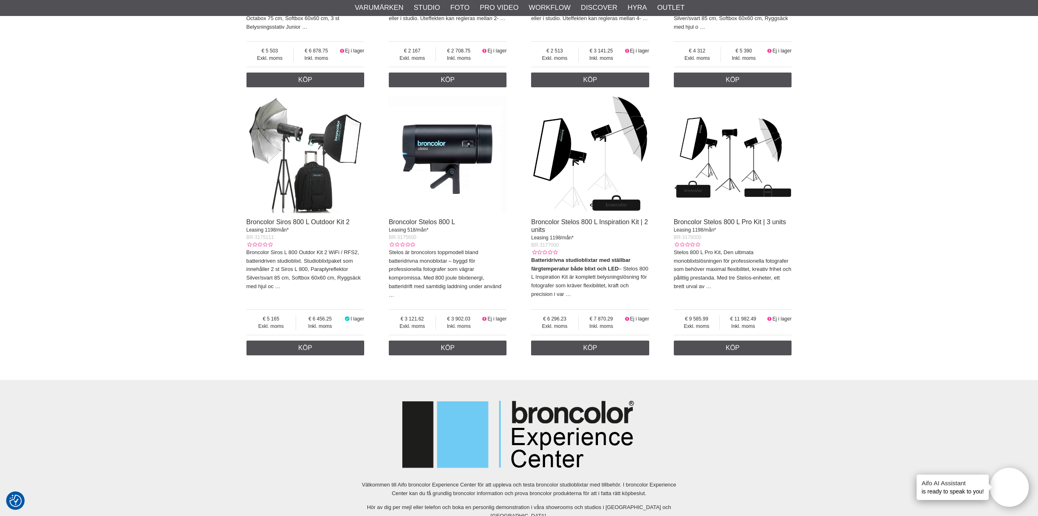
scroll to position [758, 0]
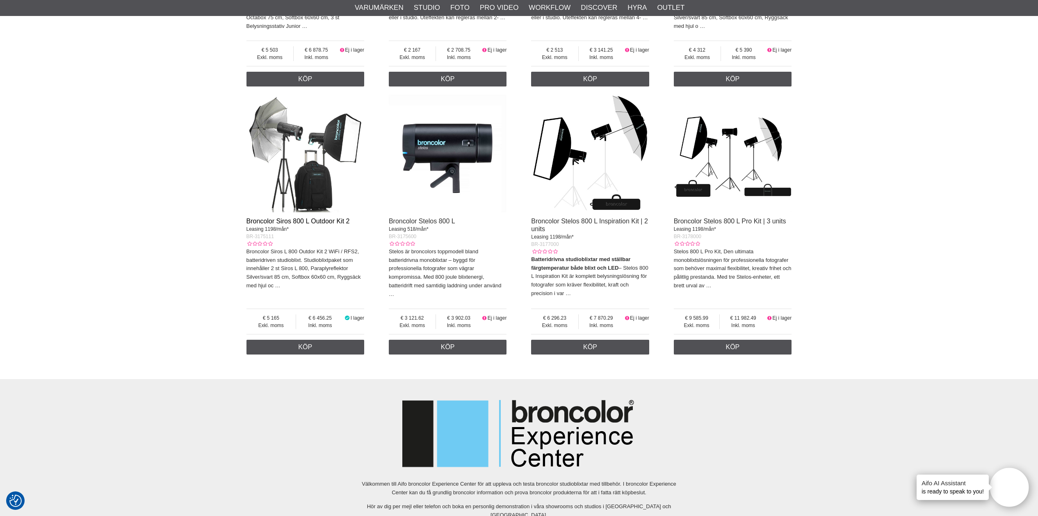
click at [282, 218] on link "Broncolor Siros 800 L Outdoor Kit 2" at bounding box center [297, 221] width 103 height 7
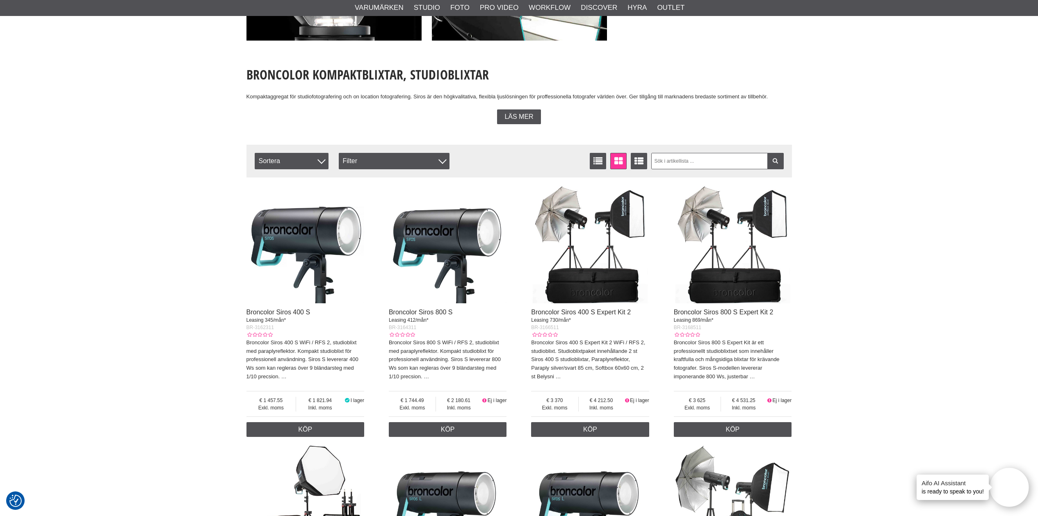
scroll to position [157, 0]
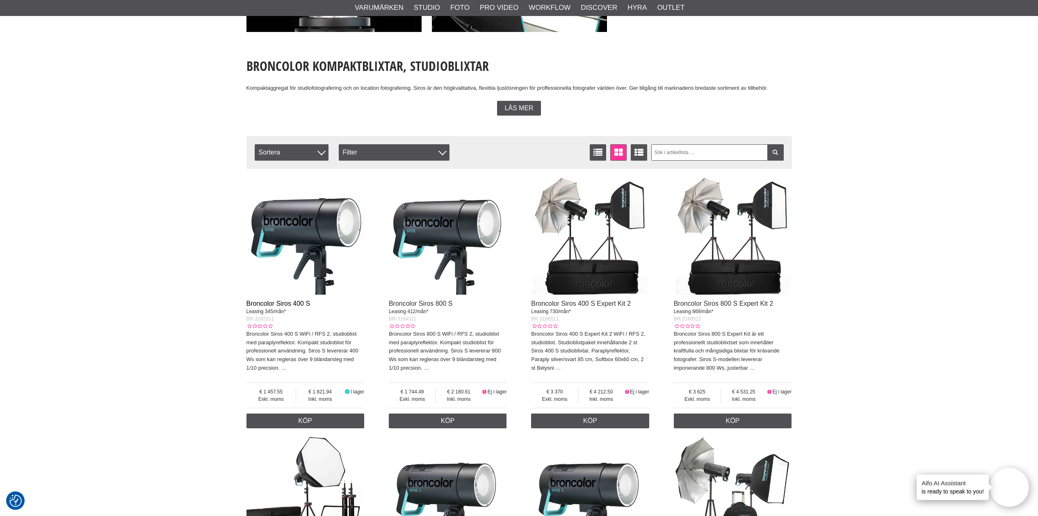
click at [278, 303] on link "Broncolor Siros 400 S" at bounding box center [278, 303] width 64 height 7
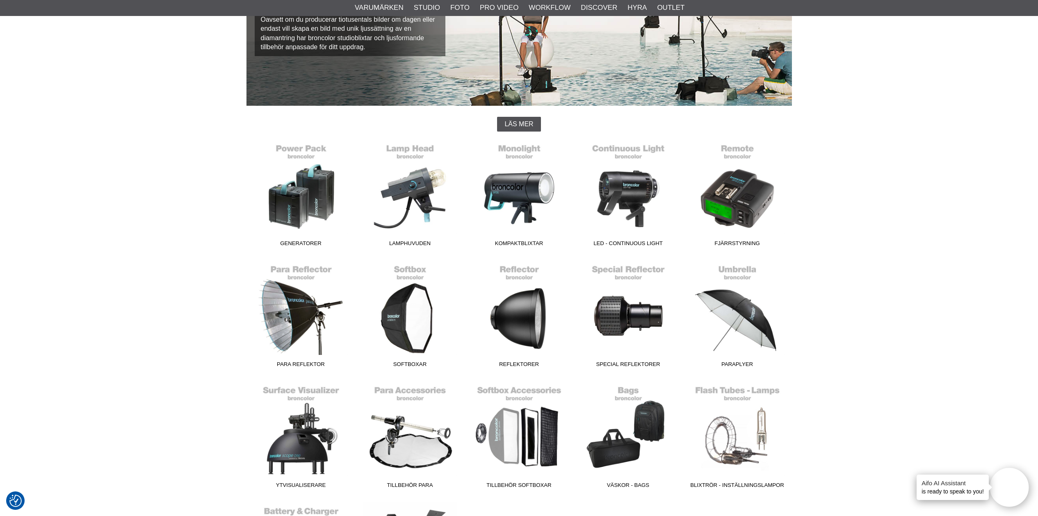
scroll to position [134, 0]
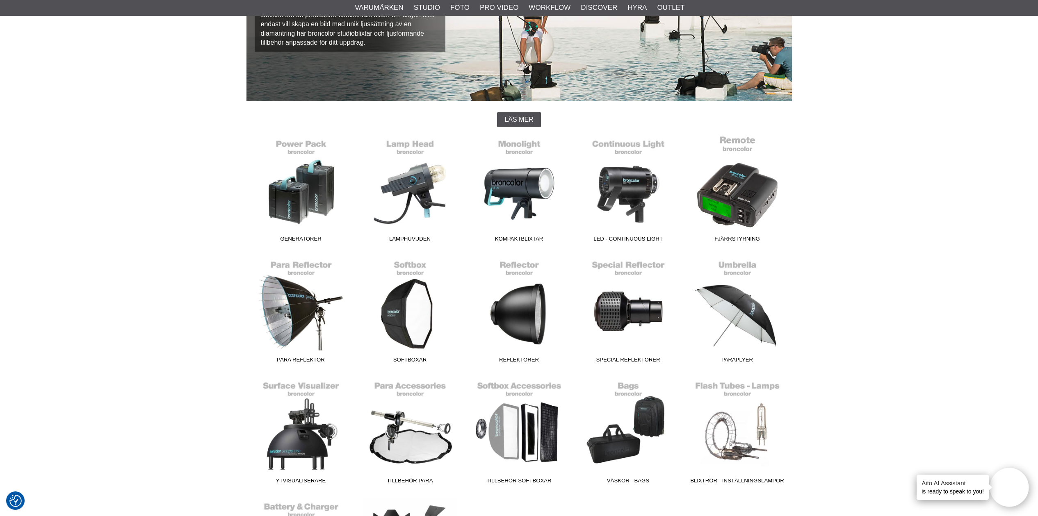
click at [734, 143] on link "Fjärrstyrning" at bounding box center [737, 190] width 109 height 111
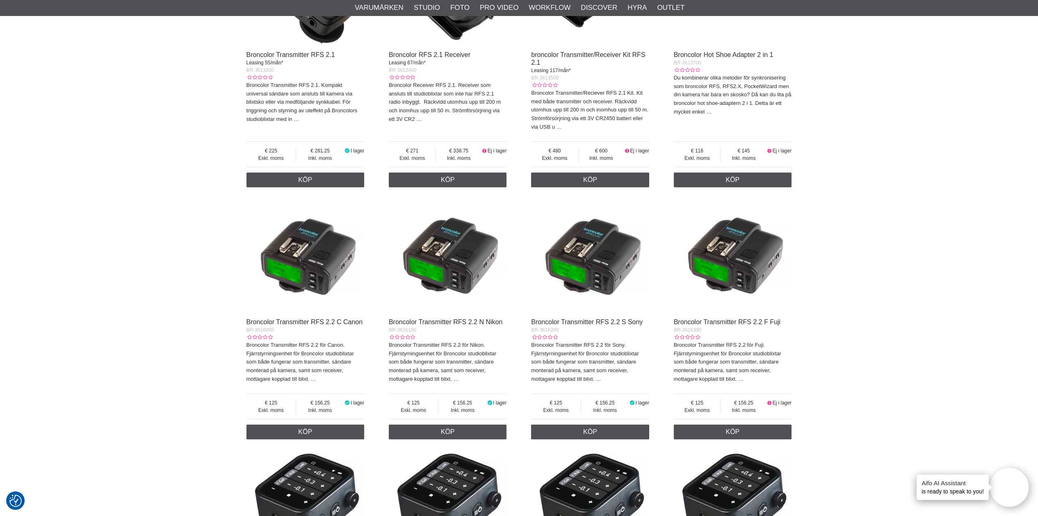
scroll to position [387, 0]
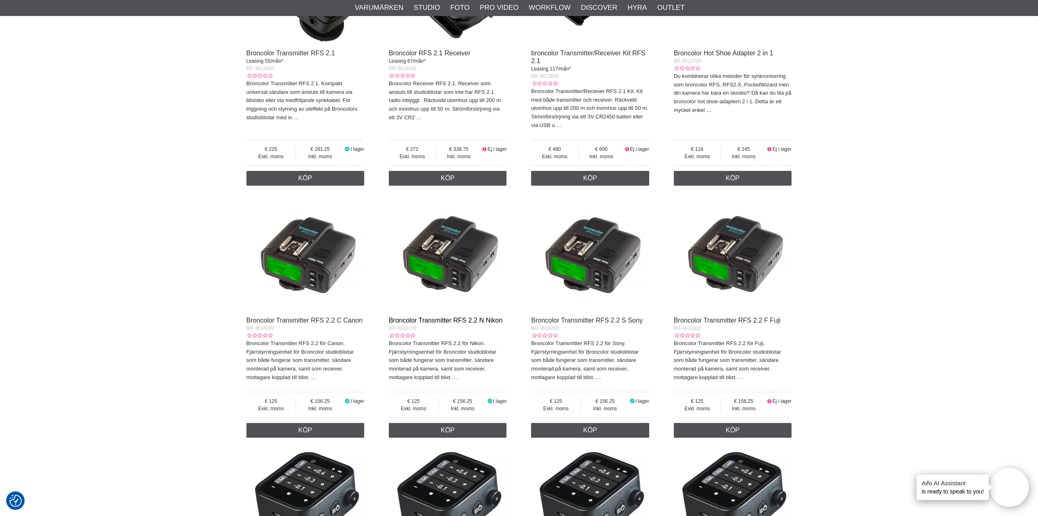
click at [478, 317] on link "Broncolor Transmitter RFS 2.2 N Nikon" at bounding box center [446, 320] width 114 height 7
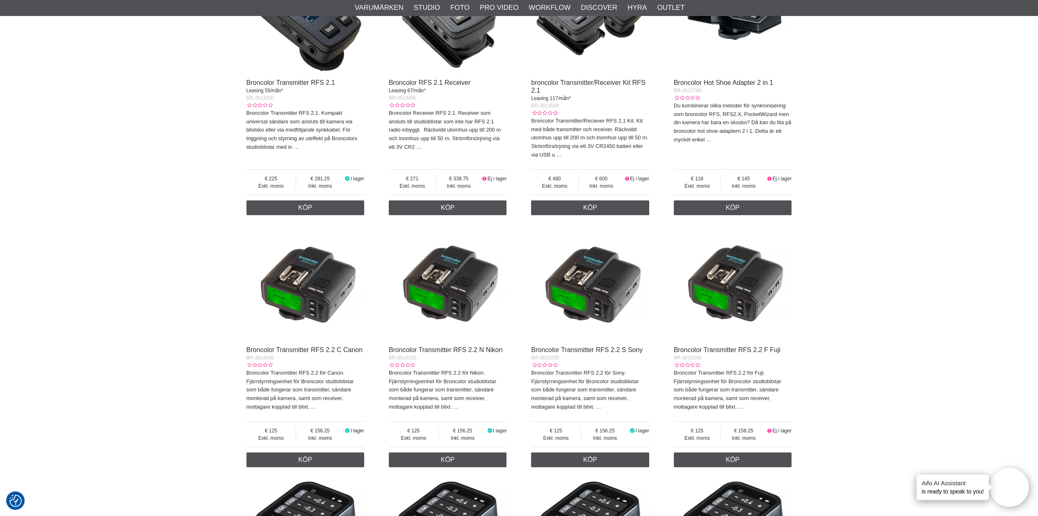
scroll to position [367, 0]
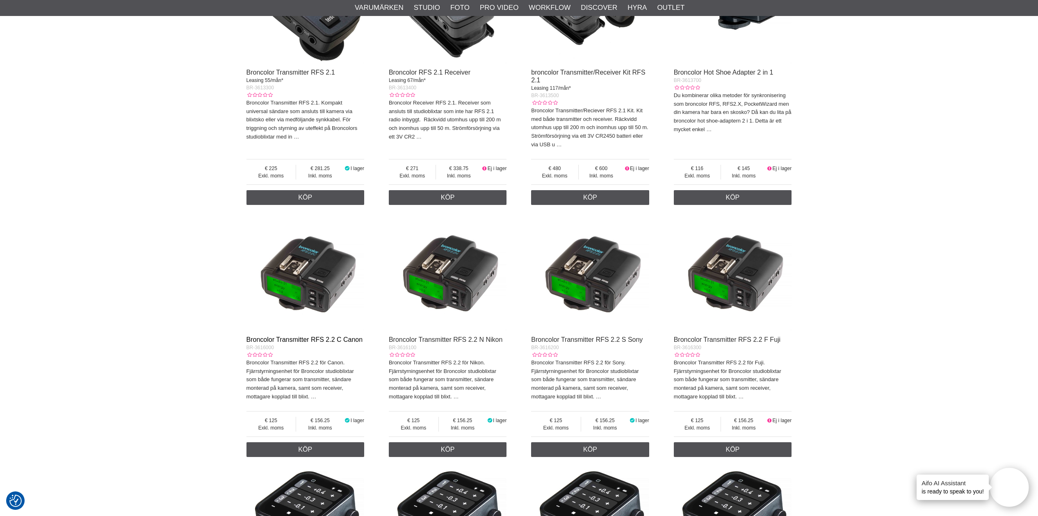
click at [303, 337] on link "Broncolor Transmitter RFS 2.2 C Canon" at bounding box center [304, 339] width 116 height 7
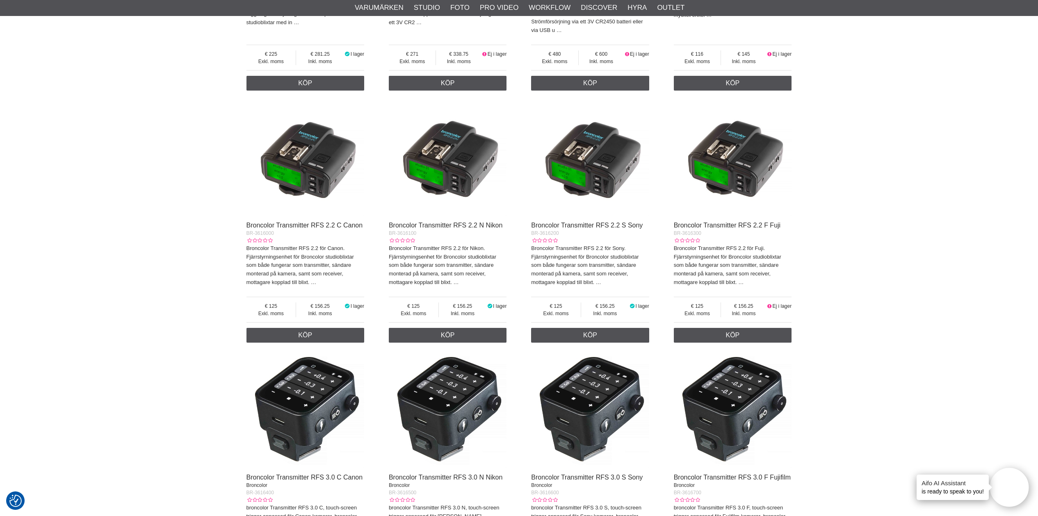
scroll to position [454, 0]
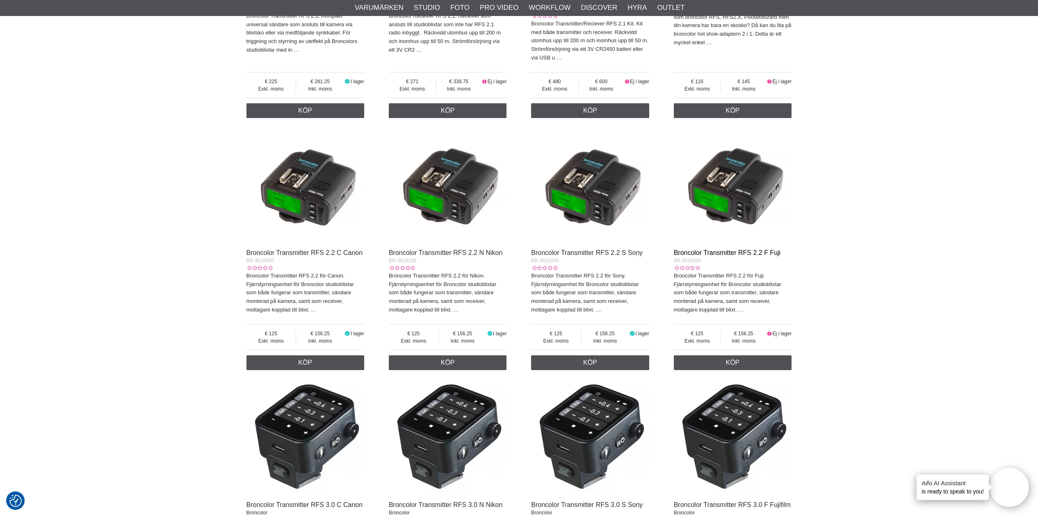
click at [723, 249] on link "Broncolor Transmitter RFS 2.2 F Fuji" at bounding box center [727, 252] width 107 height 7
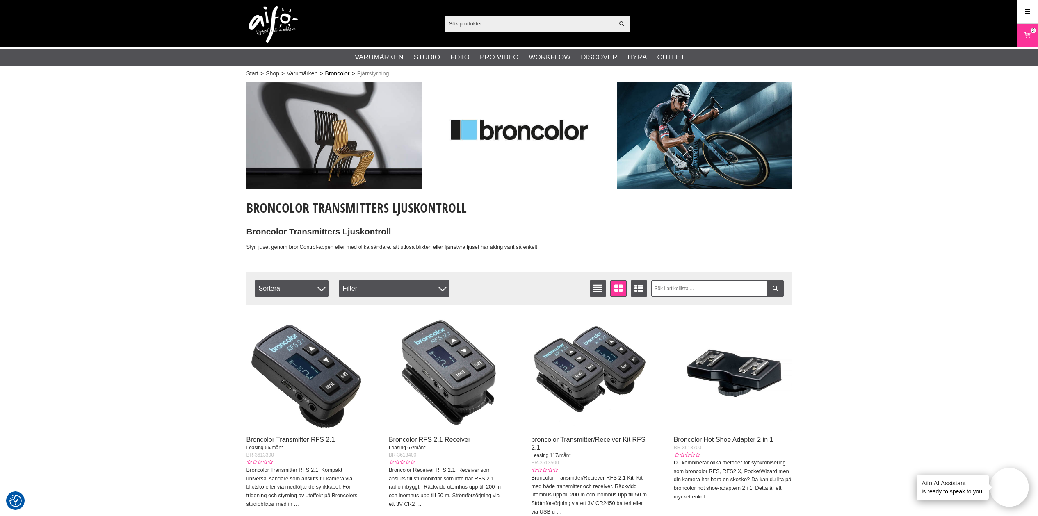
click at [337, 74] on link "Broncolor" at bounding box center [337, 73] width 25 height 9
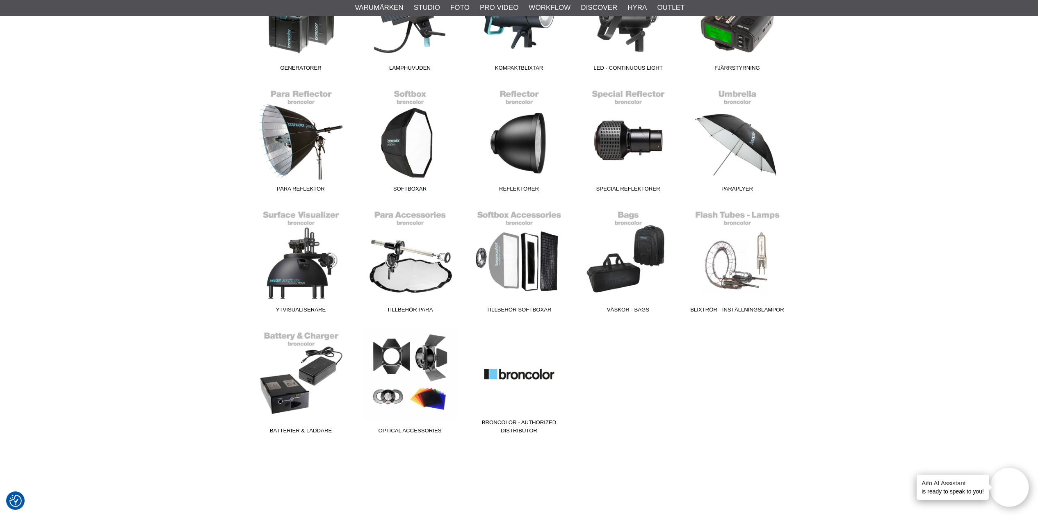
scroll to position [312, 0]
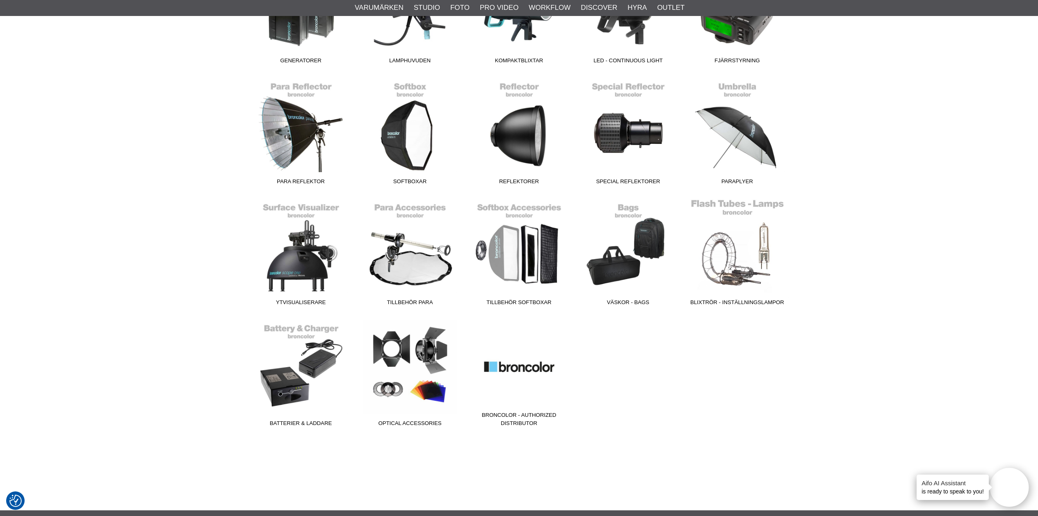
click at [760, 302] on span "Blixtrör - Inställningslampor" at bounding box center [737, 303] width 109 height 11
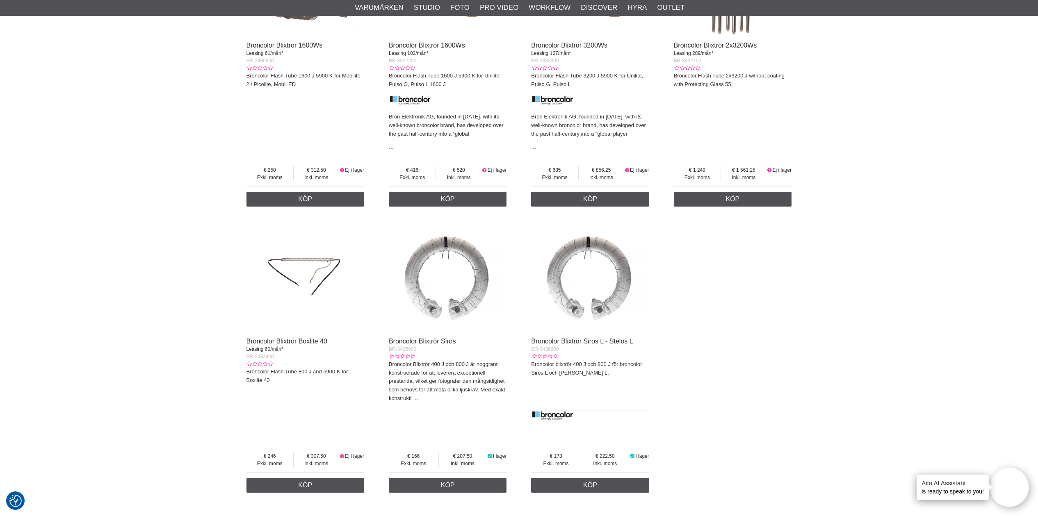
scroll to position [655, 0]
click at [619, 338] on link "Broncolor Blixtrör Siros L - Stelos L" at bounding box center [582, 340] width 102 height 7
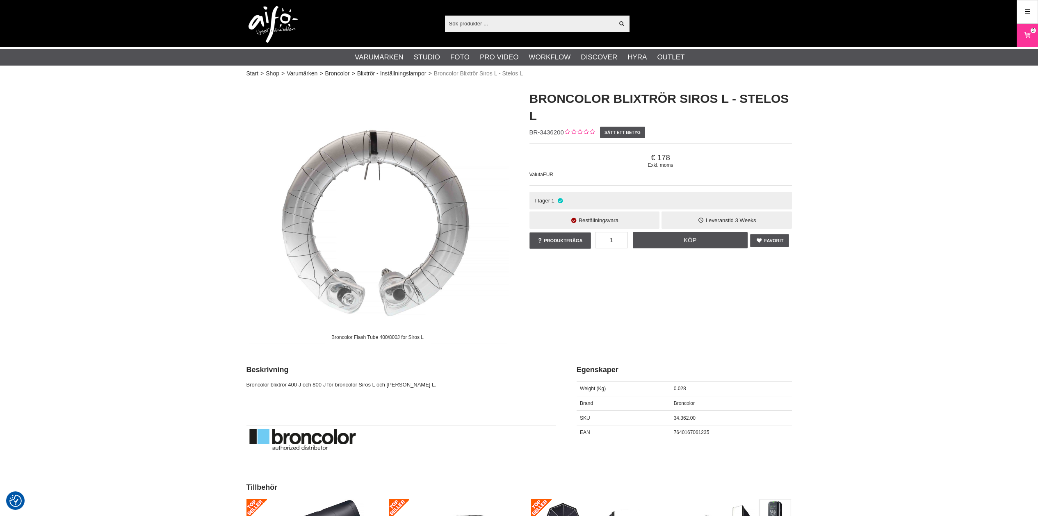
checkbox input "true"
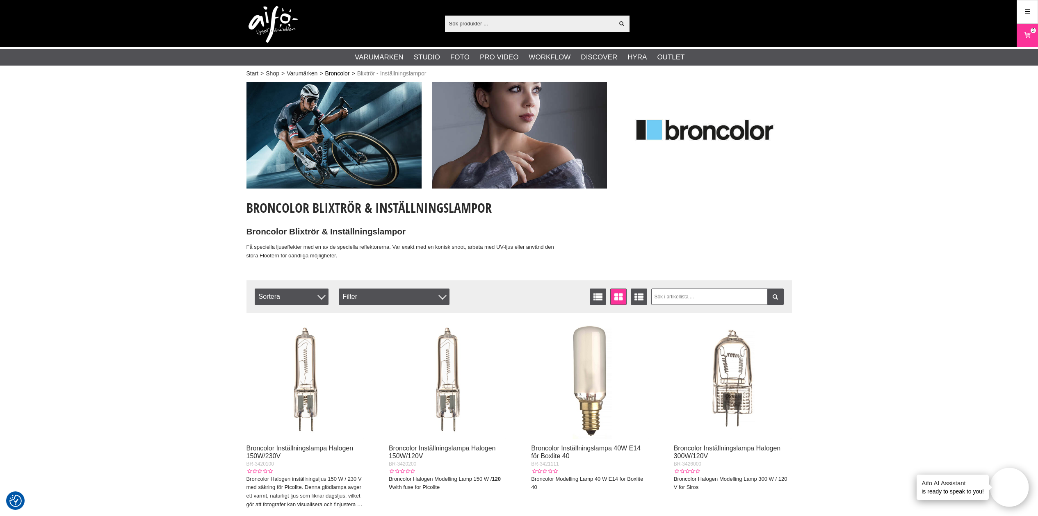
click at [335, 74] on link "Broncolor" at bounding box center [337, 73] width 25 height 9
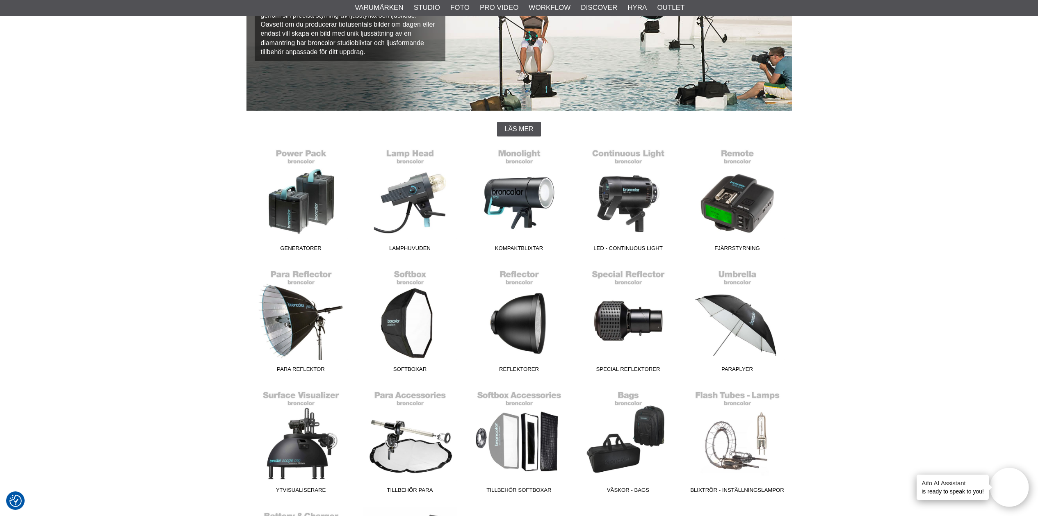
scroll to position [126, 0]
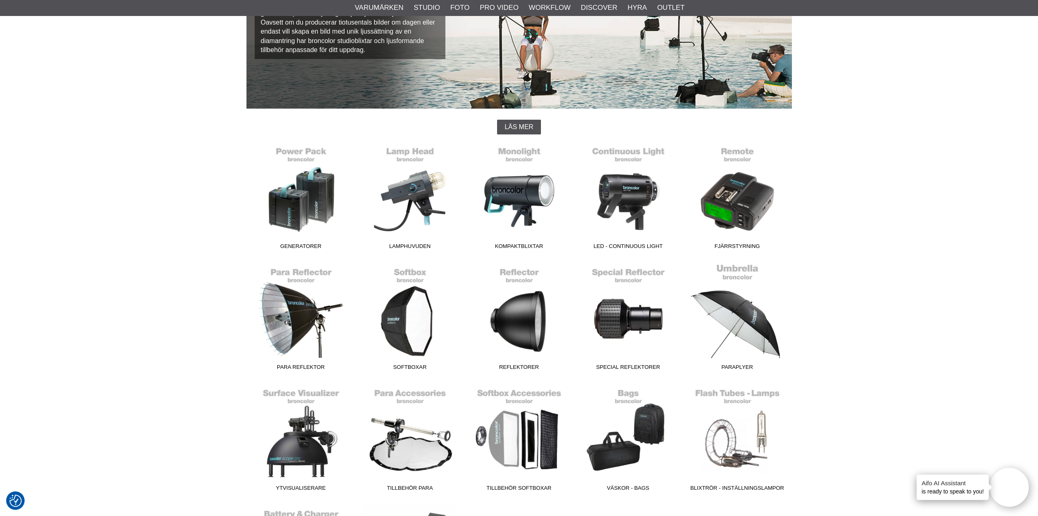
click at [736, 362] on link "Paraplyer" at bounding box center [737, 319] width 109 height 111
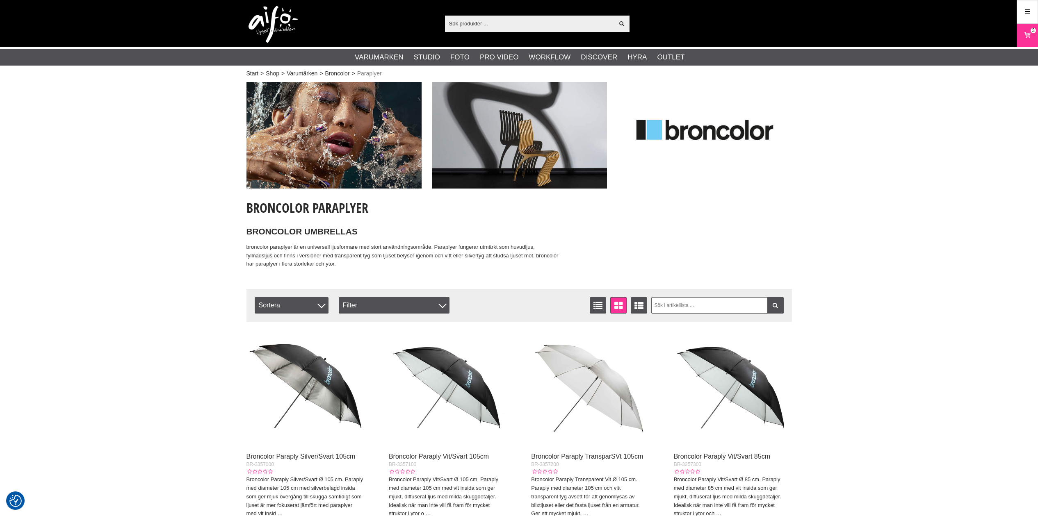
checkbox input "true"
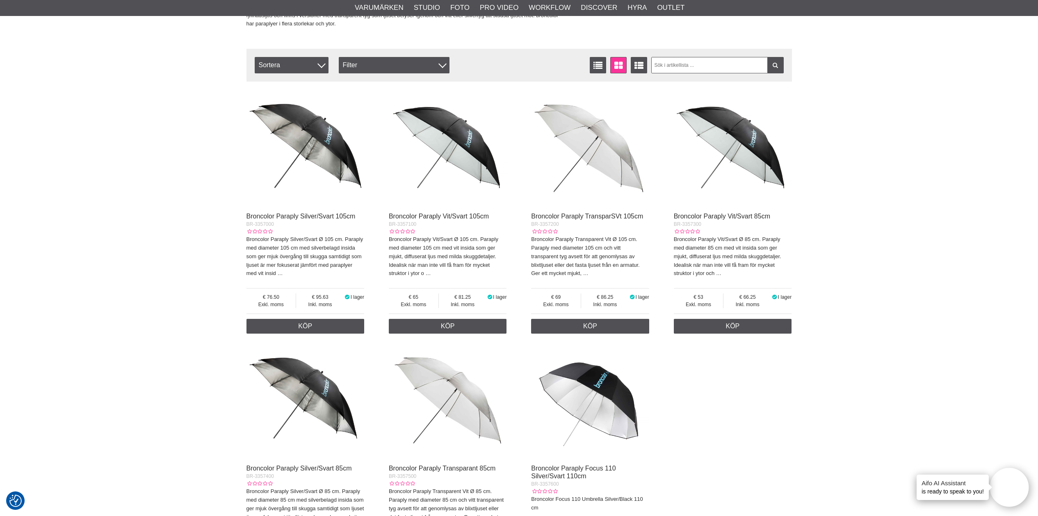
scroll to position [212, 0]
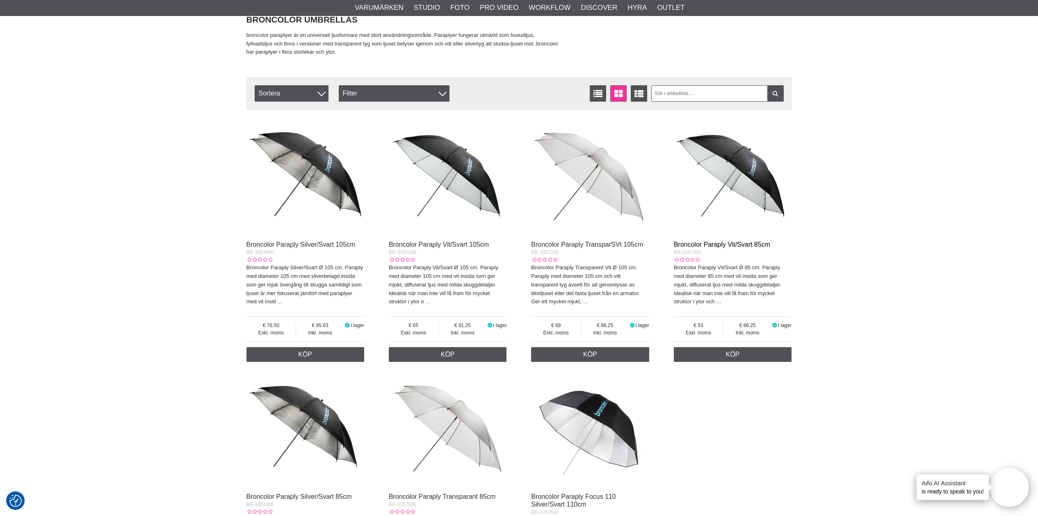
click at [731, 241] on link "Broncolor Paraply Vit/Svart 85cm" at bounding box center [722, 244] width 96 height 7
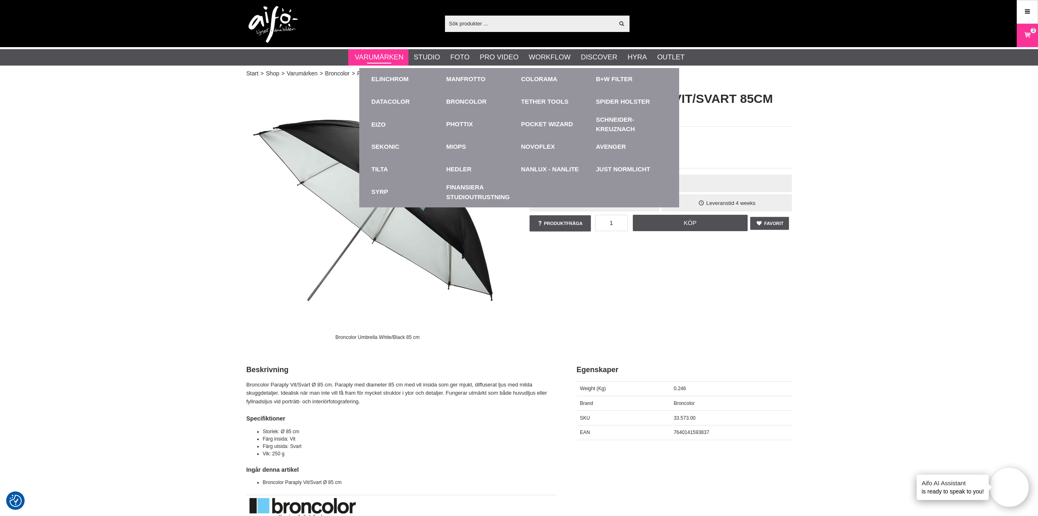
click at [383, 58] on link "Varumärken" at bounding box center [379, 57] width 49 height 11
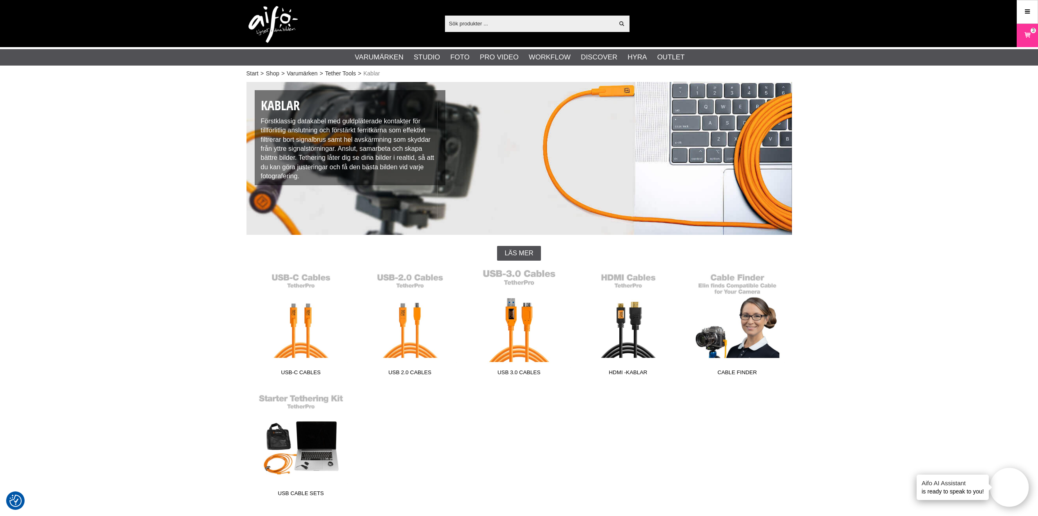
click at [494, 355] on link "USB 3.0 Cables" at bounding box center [519, 324] width 109 height 111
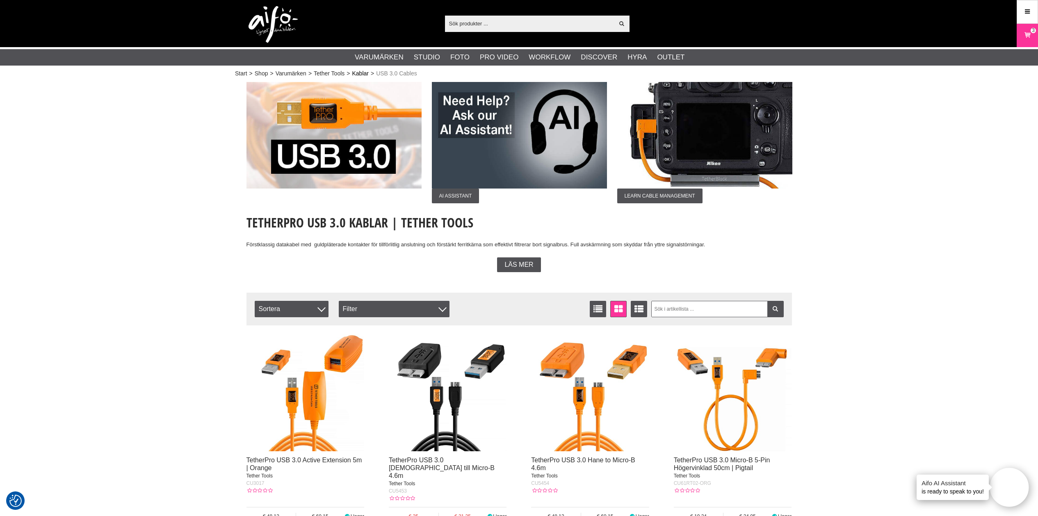
click at [360, 72] on link "Kablar" at bounding box center [360, 73] width 16 height 9
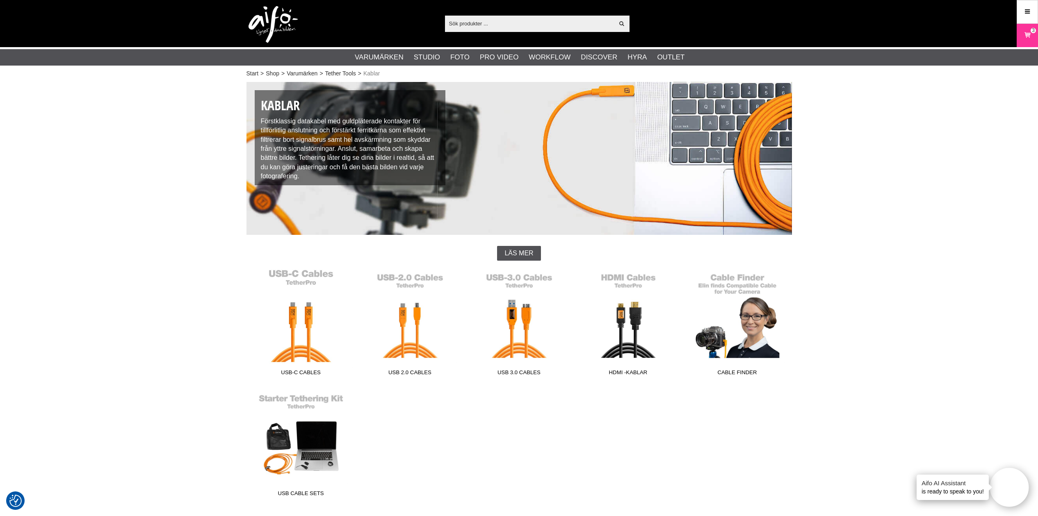
click at [315, 278] on link "USB-C Cables" at bounding box center [300, 324] width 109 height 111
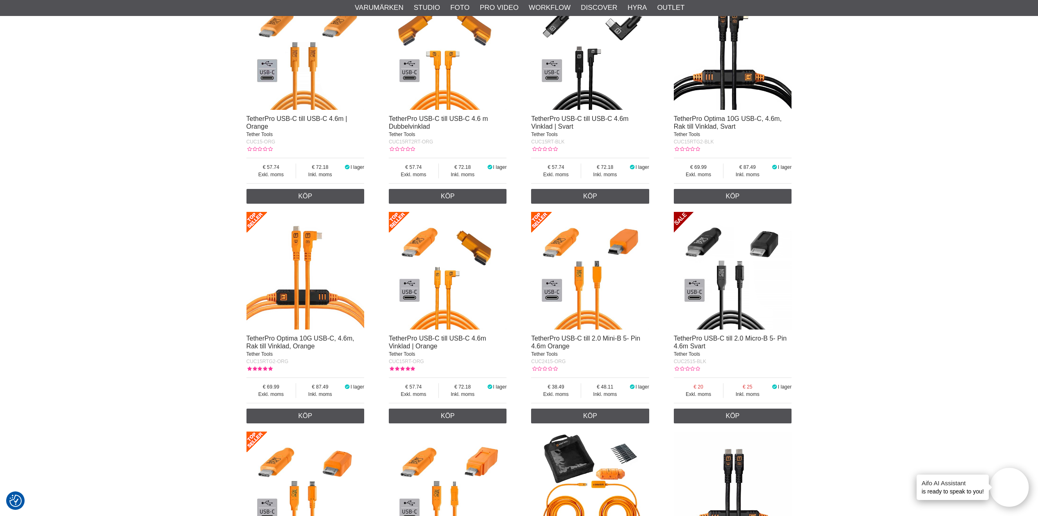
scroll to position [1264, 0]
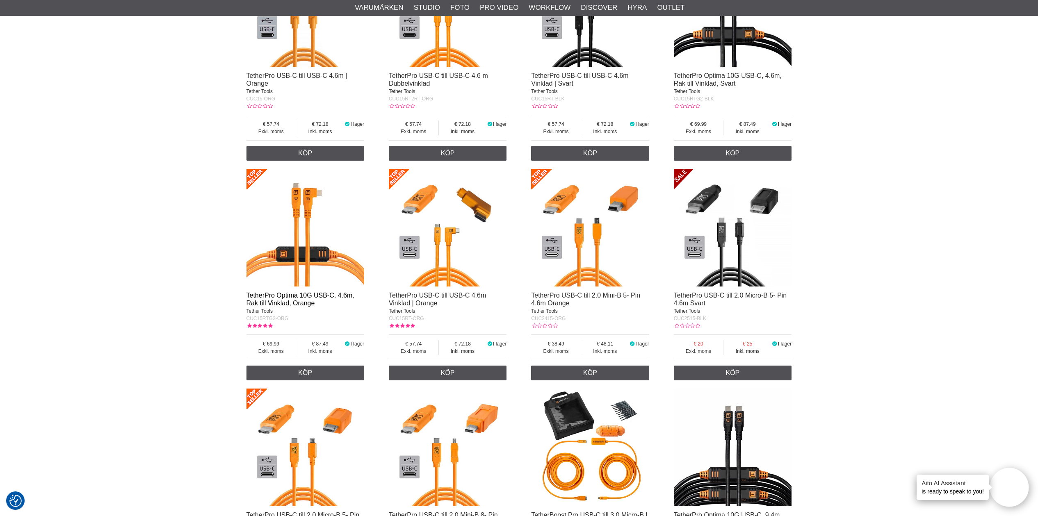
click at [336, 294] on link "TetherPro Optima 10G USB-C, 4.6m, Rak till Vinklad, Orange" at bounding box center [300, 299] width 108 height 15
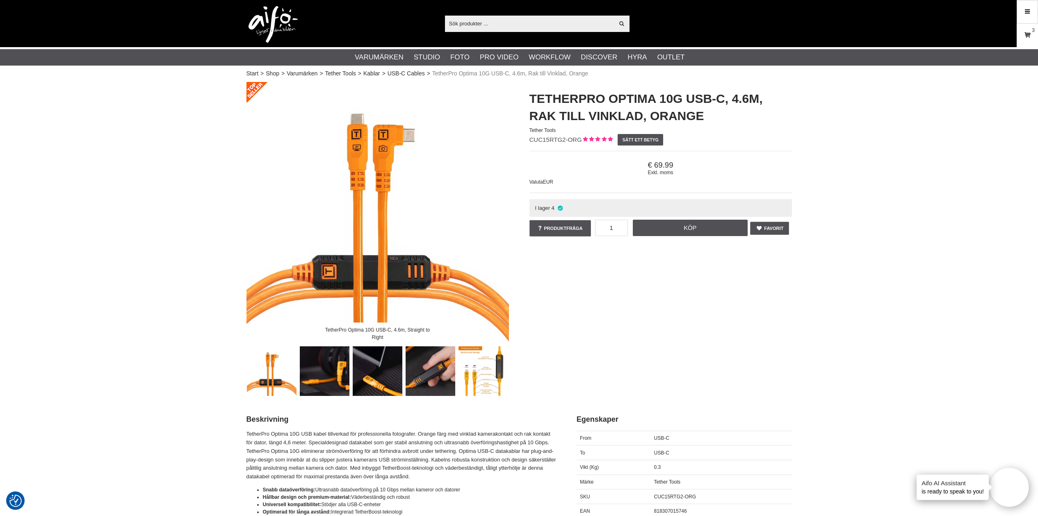
click at [1027, 34] on icon at bounding box center [1027, 35] width 8 height 9
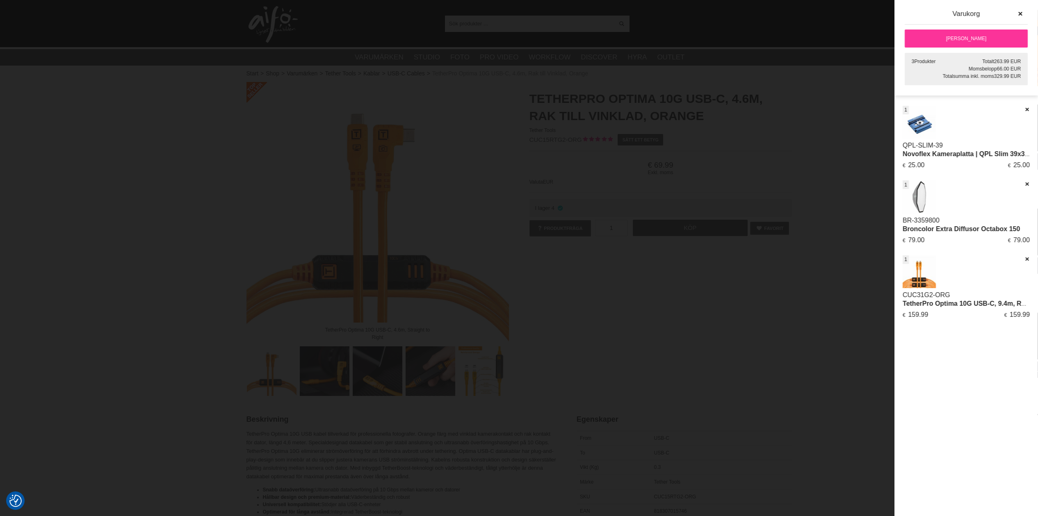
click at [927, 227] on link "Broncolor Extra Diffusor Octabox 150" at bounding box center [960, 228] width 117 height 7
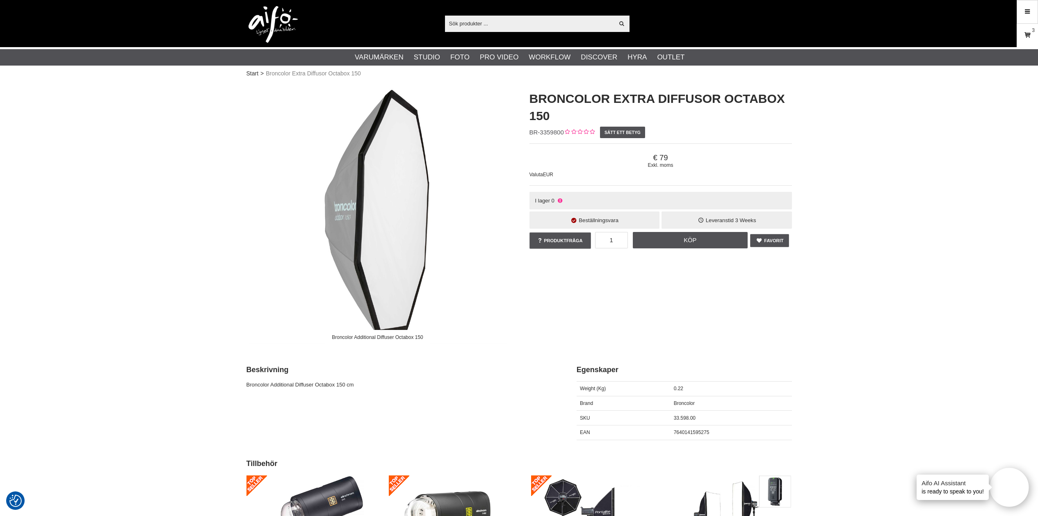
click at [1021, 40] on link "Varukorg 3" at bounding box center [1027, 35] width 20 height 19
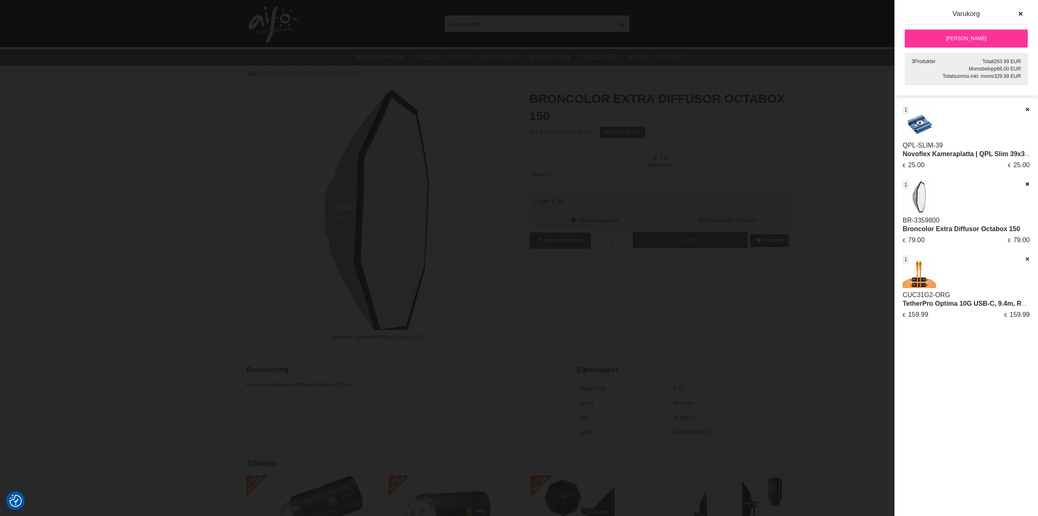
click at [1025, 185] on icon at bounding box center [1026, 184] width 5 height 6
click at [780, 0] on div at bounding box center [519, 258] width 1038 height 516
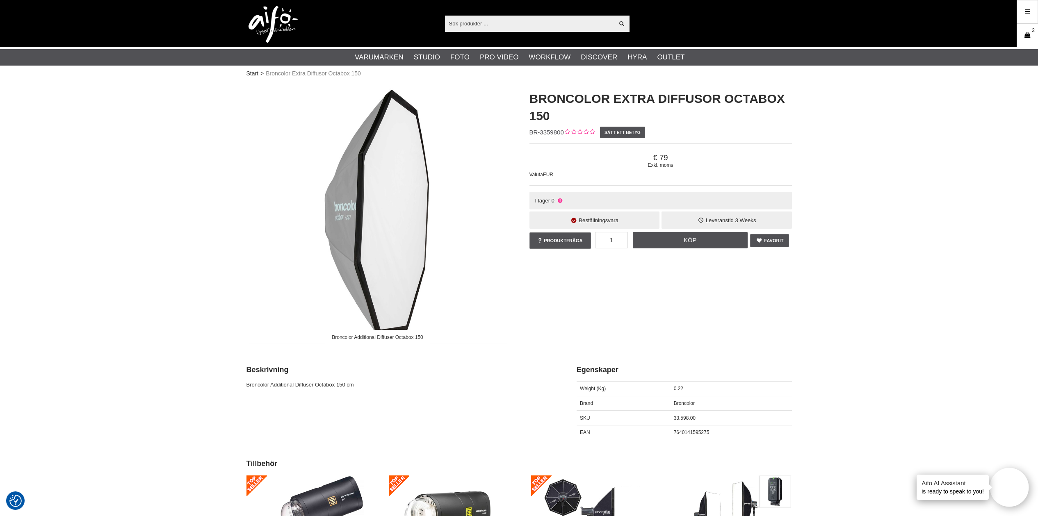
click at [1024, 26] on link "Varukorg 2" at bounding box center [1027, 35] width 20 height 19
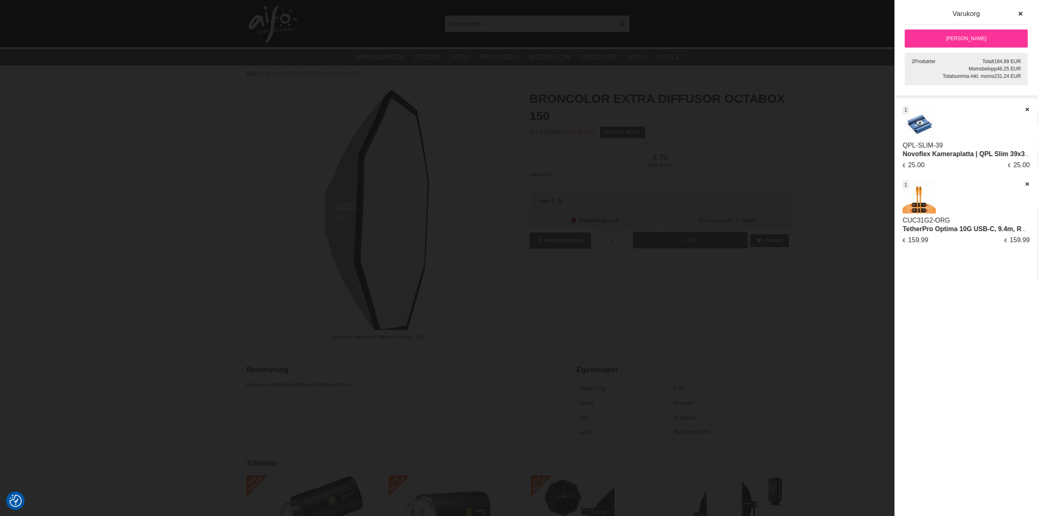
click at [943, 230] on link "TetherPro Optima 10G USB-C, 9.4m, Rak, Orange" at bounding box center [978, 228] width 153 height 7
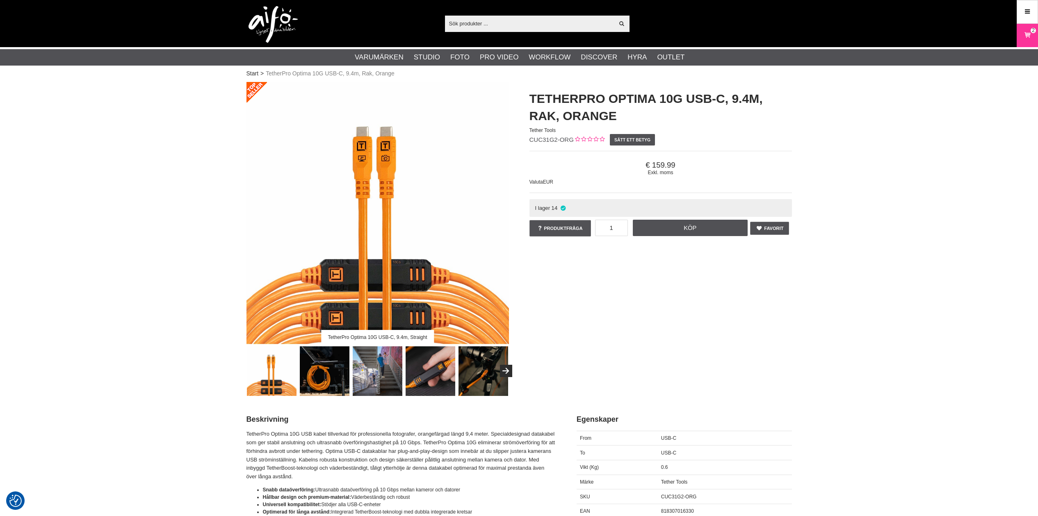
checkbox input "true"
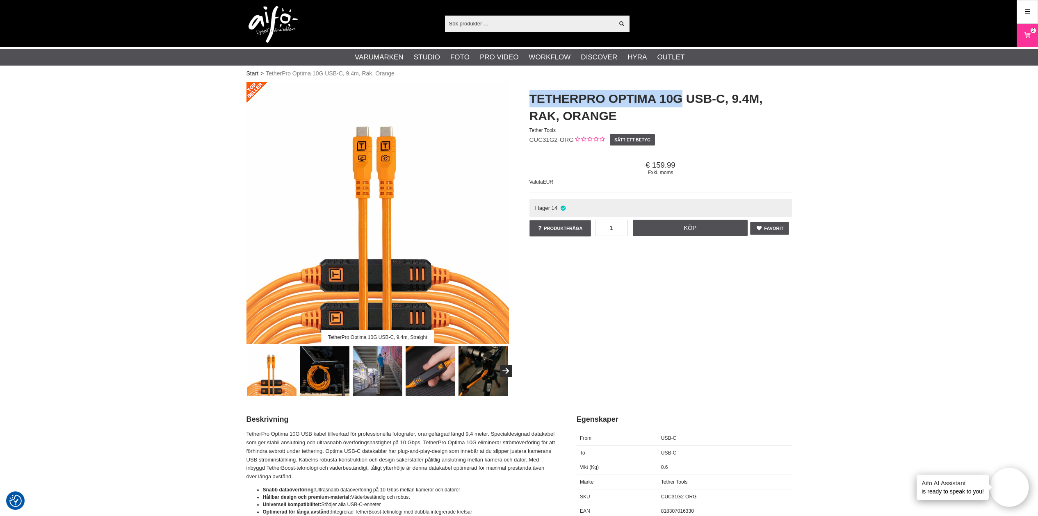
drag, startPoint x: 530, startPoint y: 96, endPoint x: 682, endPoint y: 100, distance: 151.7
click at [682, 100] on h1 "TetherPro Optima 10G USB-C, 9.4m, Rak, Orange" at bounding box center [660, 107] width 262 height 34
copy h1 "TetherPro Optima 10G"
click at [1026, 34] on icon at bounding box center [1027, 35] width 8 height 9
